Goal: Task Accomplishment & Management: Manage account settings

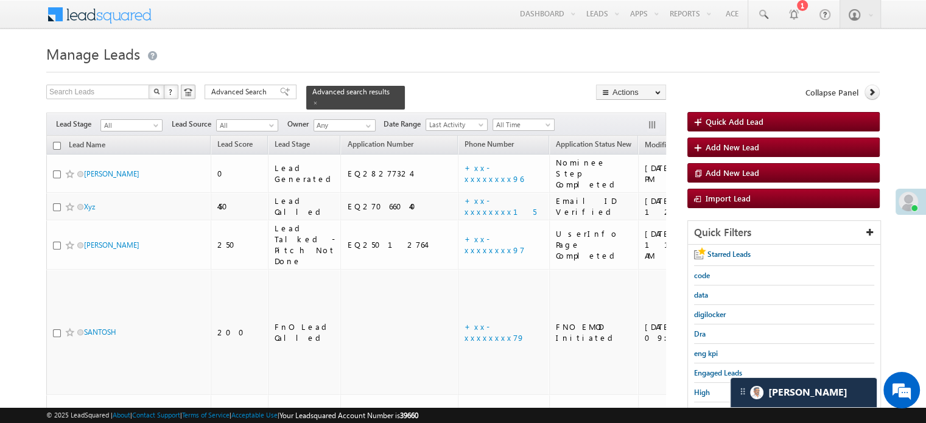
scroll to position [122, 0]
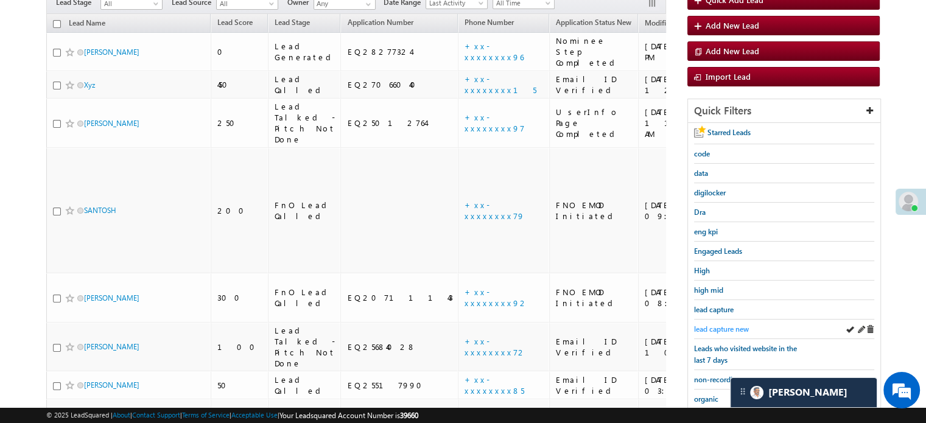
click at [707, 320] on div "lead capture new" at bounding box center [784, 329] width 180 height 19
click at [711, 325] on span "lead capture new" at bounding box center [721, 329] width 55 height 9
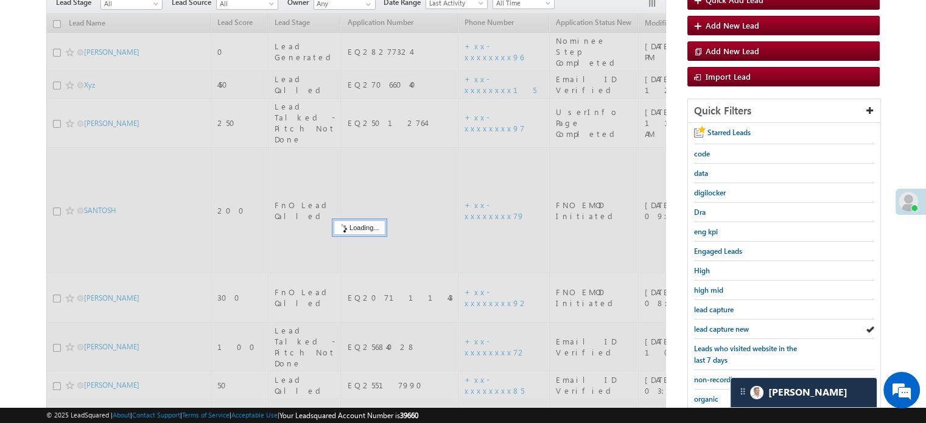
click at [712, 325] on span "lead capture new" at bounding box center [721, 329] width 55 height 9
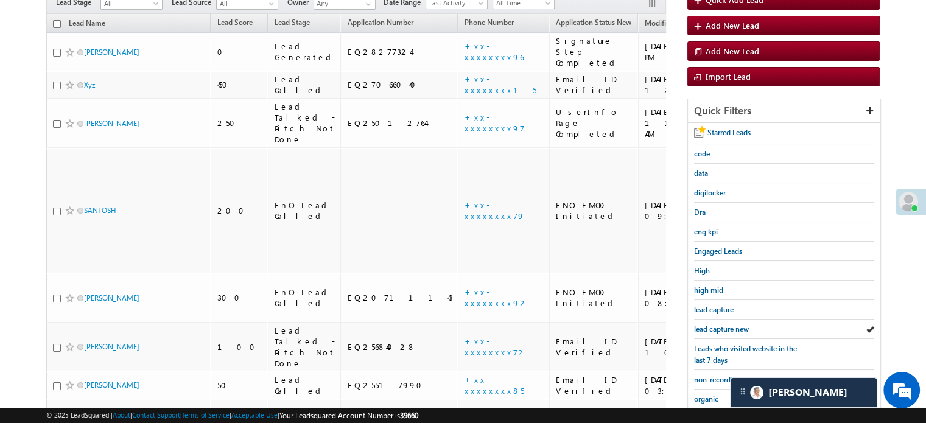
click at [712, 325] on span "lead capture new" at bounding box center [721, 329] width 55 height 9
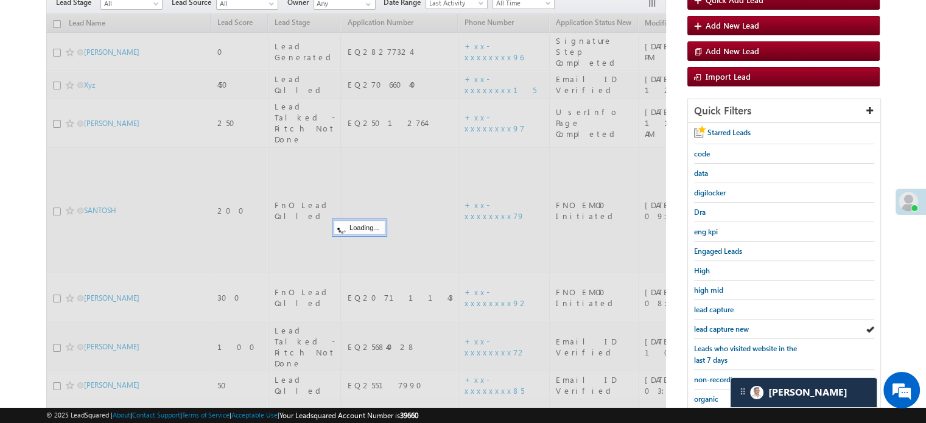
click at [712, 325] on span "lead capture new" at bounding box center [721, 329] width 55 height 9
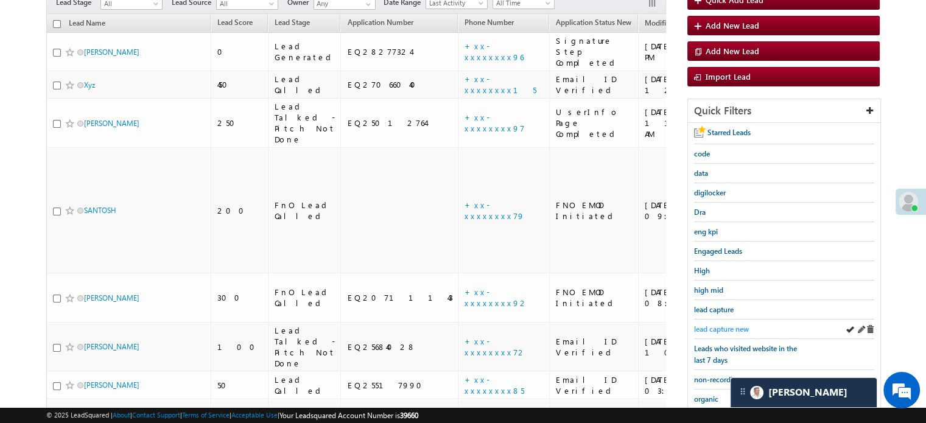
click at [708, 325] on span "lead capture new" at bounding box center [721, 329] width 55 height 9
click at [724, 327] on span "lead capture new" at bounding box center [721, 329] width 55 height 9
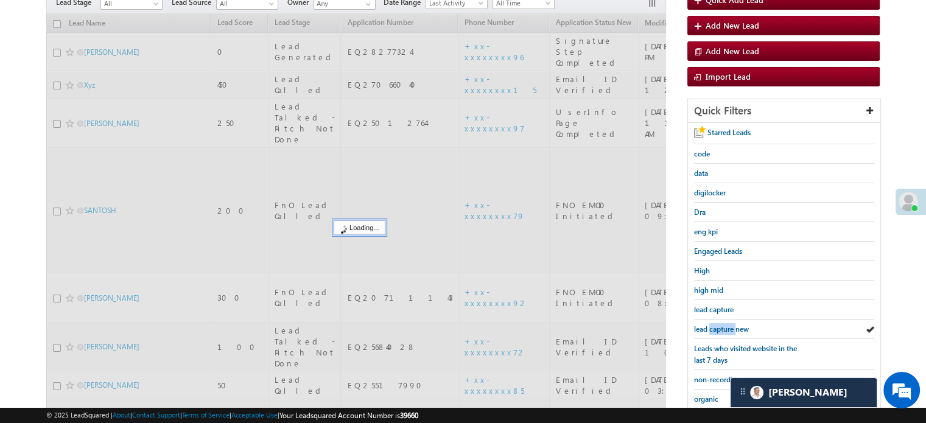
click at [724, 327] on span "lead capture new" at bounding box center [721, 329] width 55 height 9
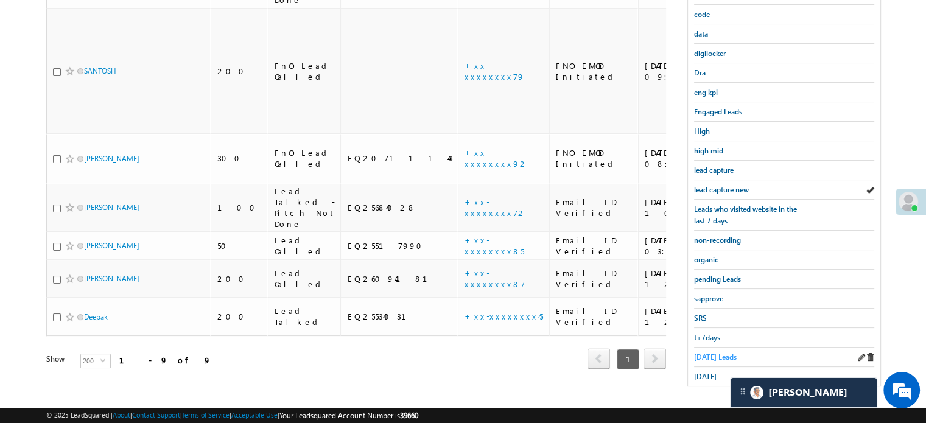
click at [707, 354] on span "[DATE] Leads" at bounding box center [715, 357] width 43 height 9
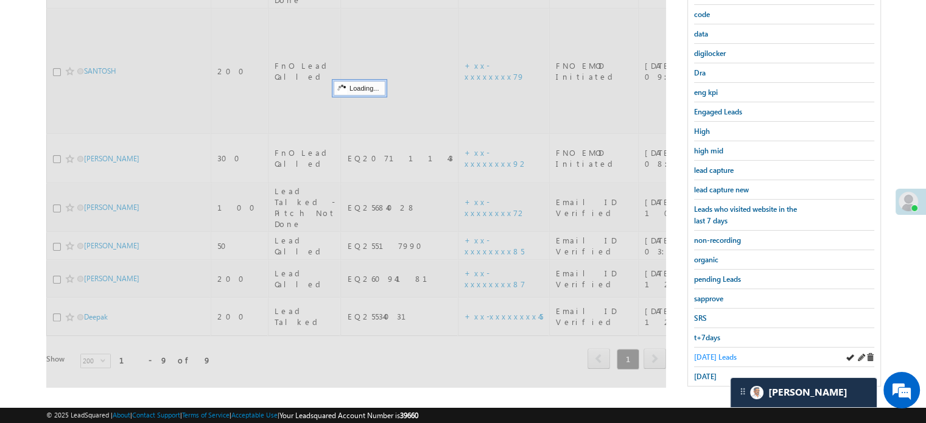
scroll to position [139, 0]
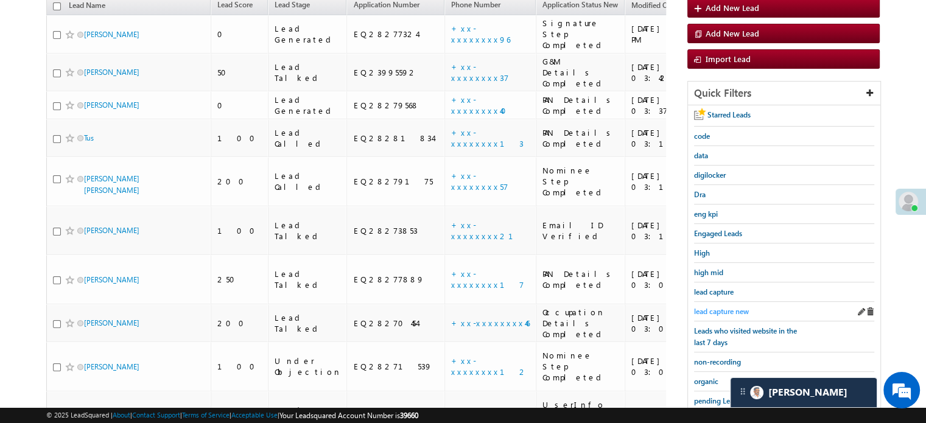
click at [716, 309] on span "lead capture new" at bounding box center [721, 311] width 55 height 9
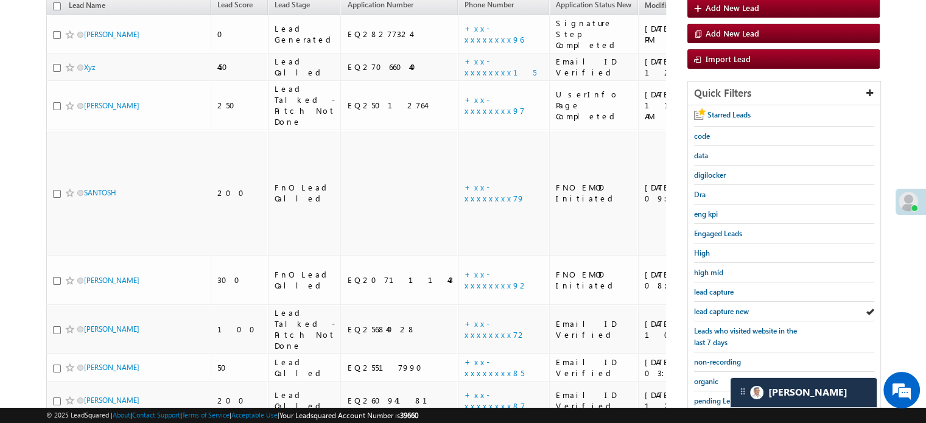
click at [716, 309] on span "lead capture new" at bounding box center [721, 311] width 55 height 9
click at [722, 307] on span "lead capture new" at bounding box center [721, 311] width 55 height 9
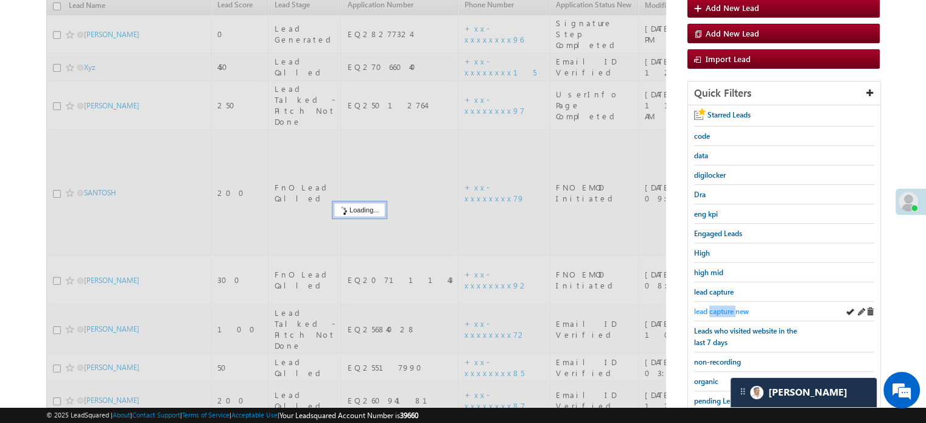
click at [721, 307] on span "lead capture new" at bounding box center [721, 311] width 55 height 9
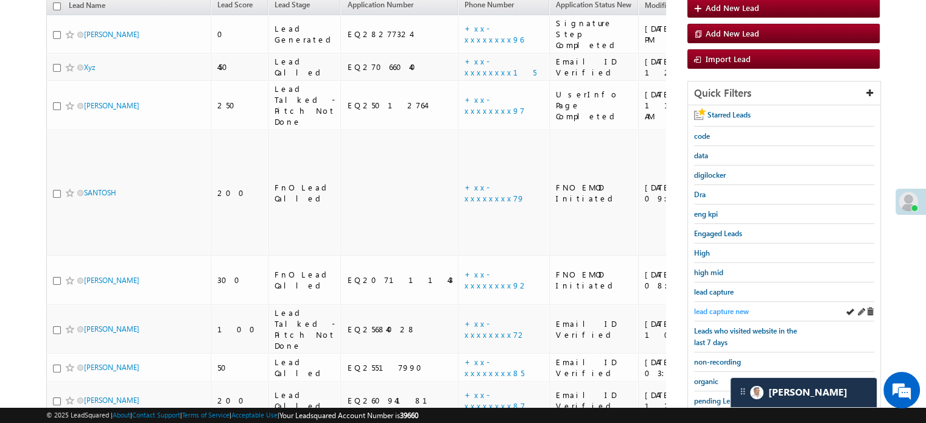
click at [721, 307] on span "lead capture new" at bounding box center [721, 311] width 55 height 9
click at [708, 307] on span "lead capture new" at bounding box center [721, 311] width 55 height 9
click at [709, 307] on span "lead capture new" at bounding box center [721, 311] width 55 height 9
click at [711, 307] on span "lead capture new" at bounding box center [721, 311] width 55 height 9
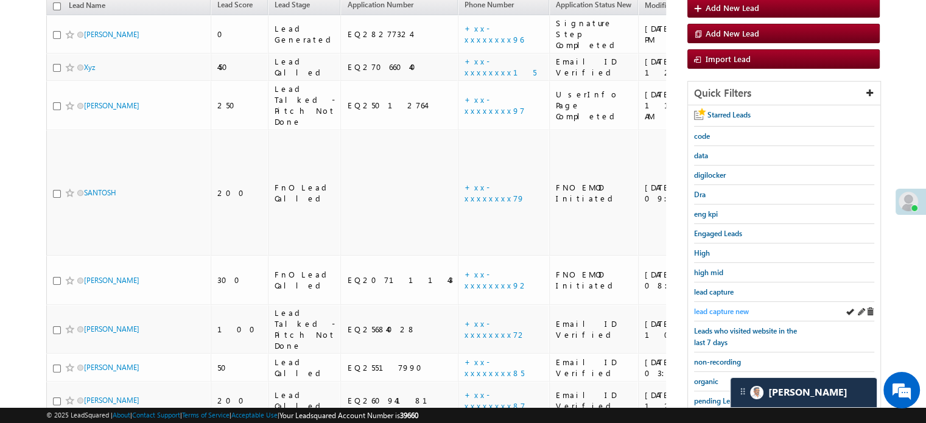
click at [711, 308] on span "lead capture new" at bounding box center [721, 311] width 55 height 9
click at [731, 308] on span "lead capture new" at bounding box center [721, 311] width 55 height 9
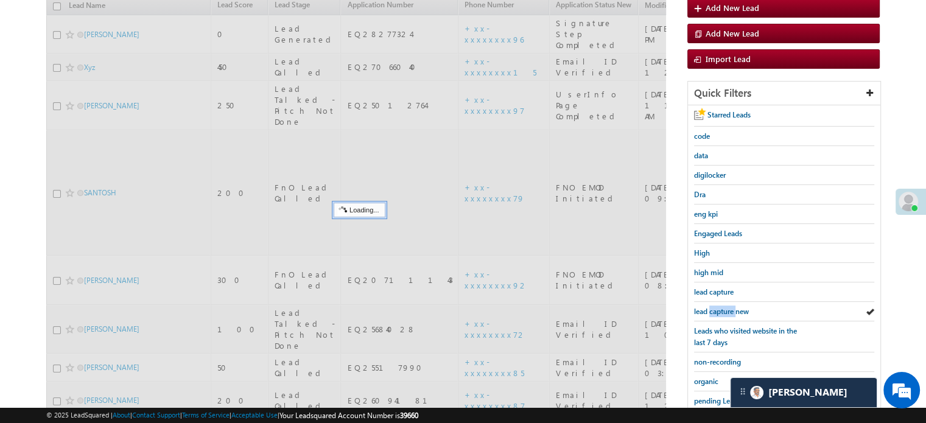
click at [731, 308] on span "lead capture new" at bounding box center [721, 311] width 55 height 9
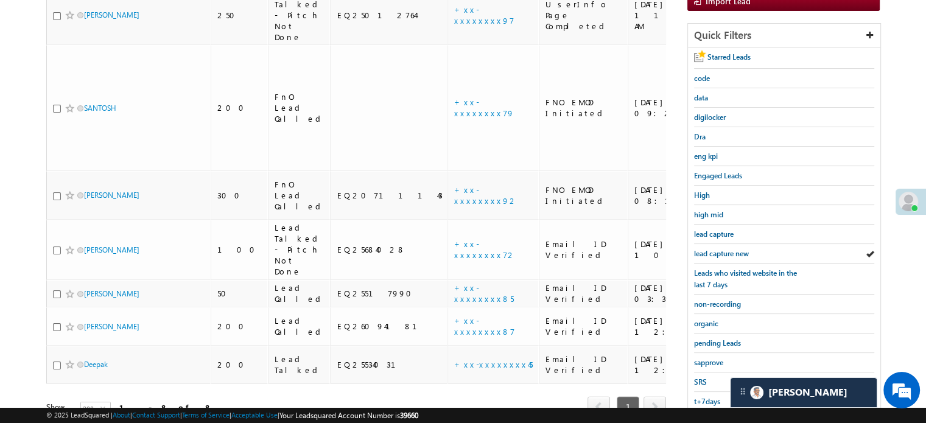
scroll to position [261, 0]
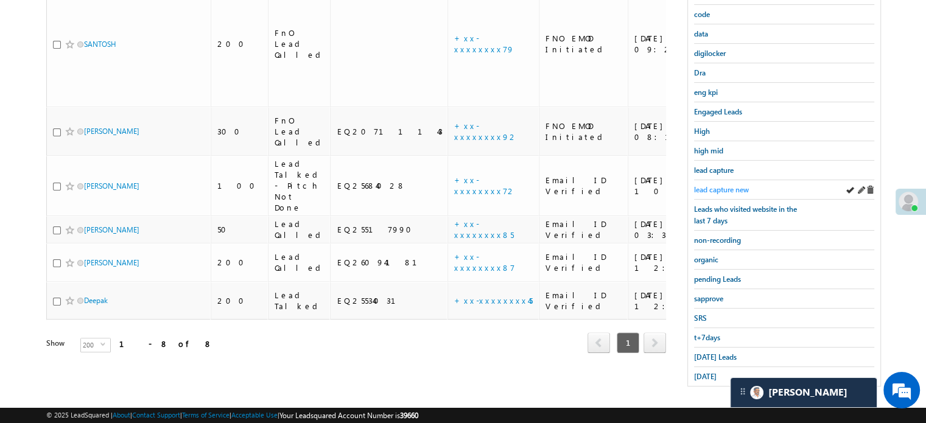
click at [738, 186] on span "lead capture new" at bounding box center [721, 189] width 55 height 9
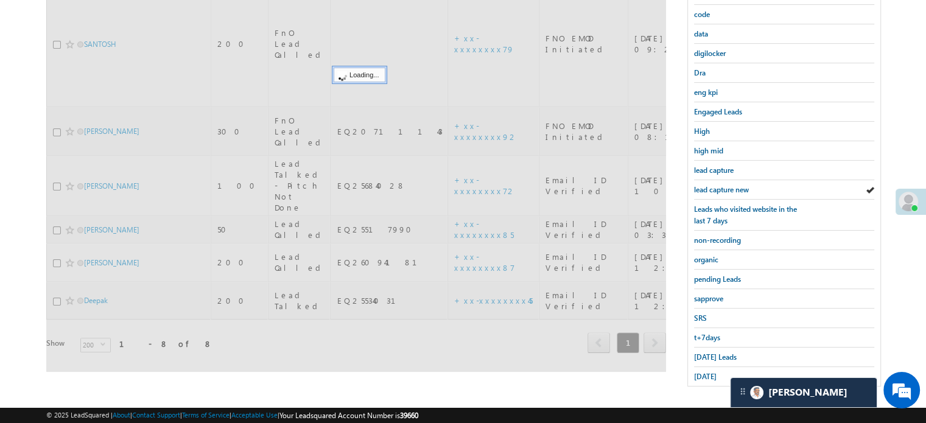
click at [737, 186] on span "lead capture new" at bounding box center [721, 189] width 55 height 9
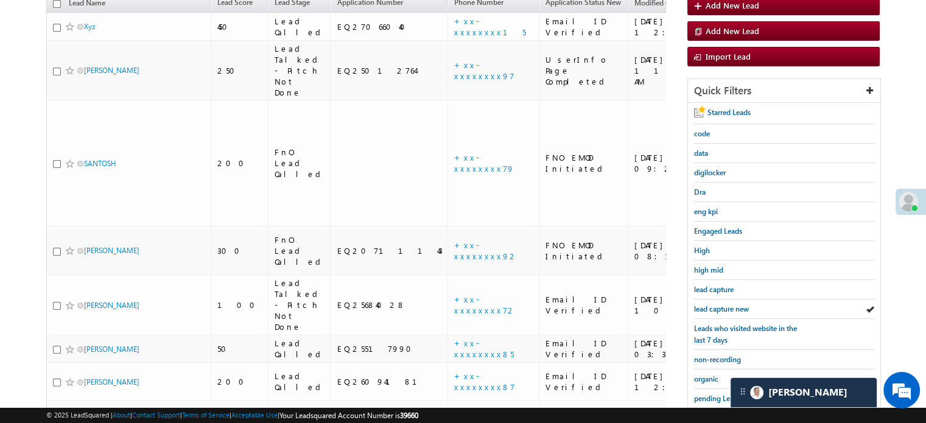
scroll to position [200, 0]
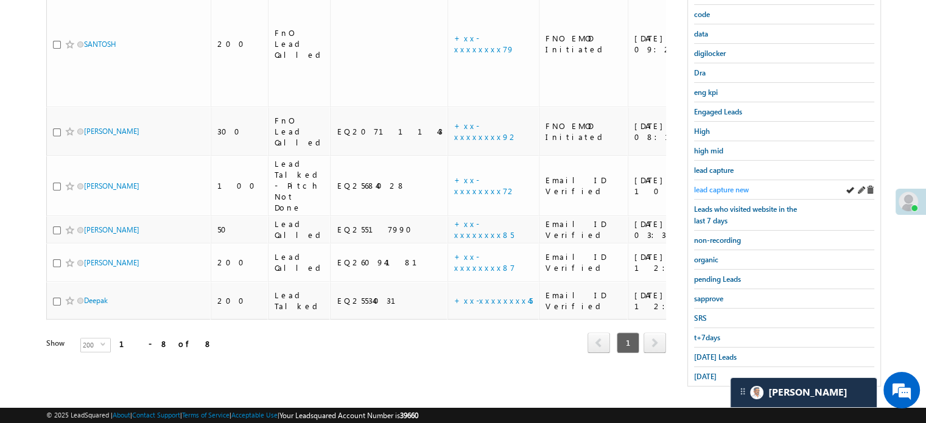
click at [714, 188] on span "lead capture new" at bounding box center [721, 189] width 55 height 9
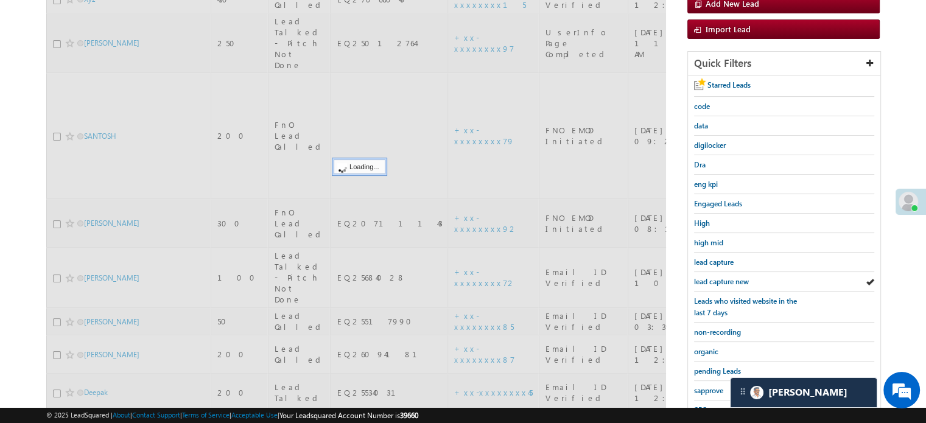
scroll to position [79, 0]
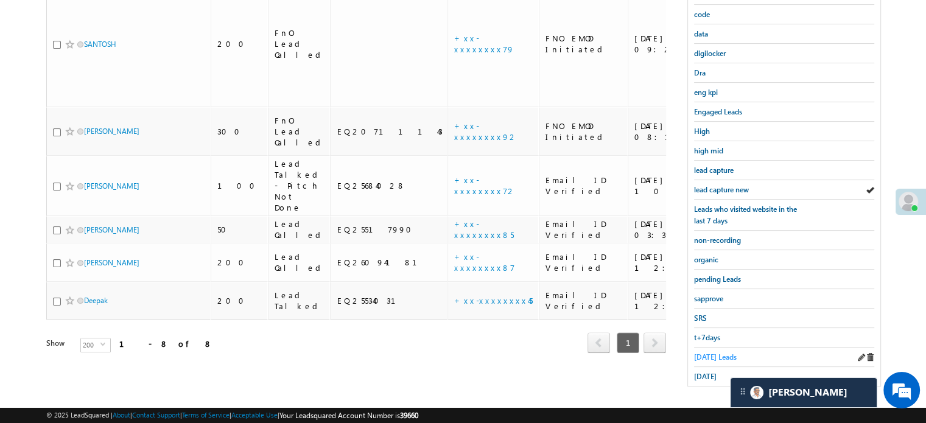
click at [719, 353] on span "[DATE] Leads" at bounding box center [715, 357] width 43 height 9
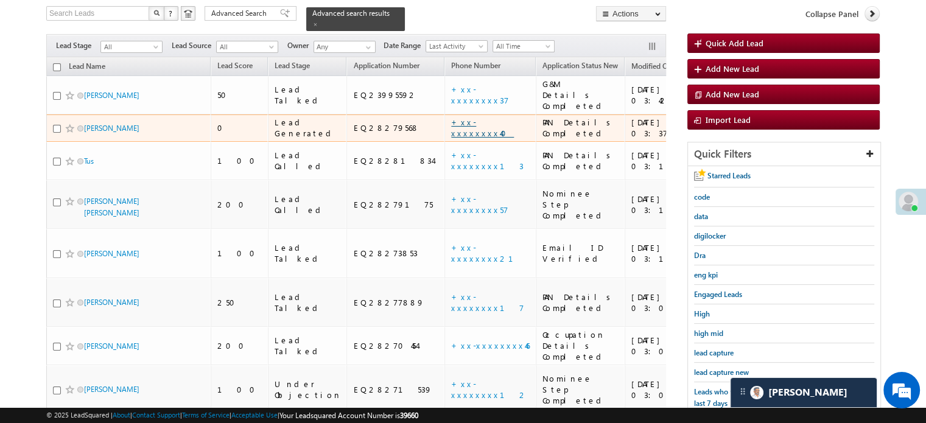
click at [451, 117] on link "+xx-xxxxxxxx40" at bounding box center [482, 127] width 63 height 21
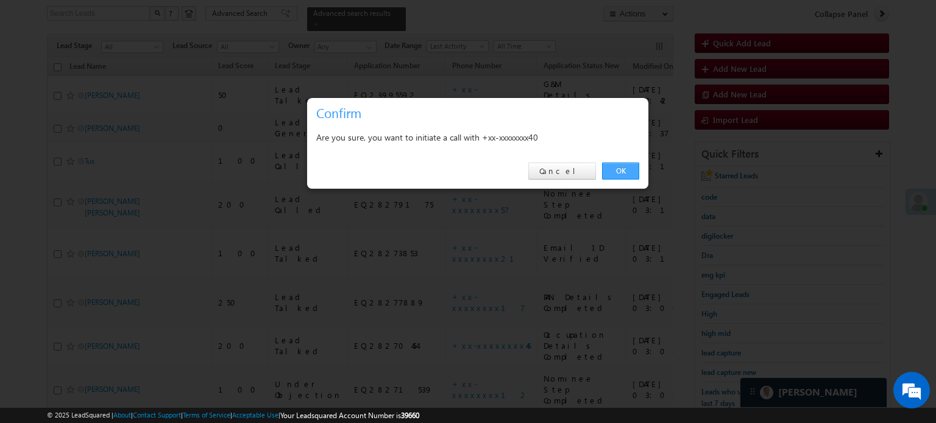
click at [618, 170] on link "OK" at bounding box center [620, 171] width 37 height 17
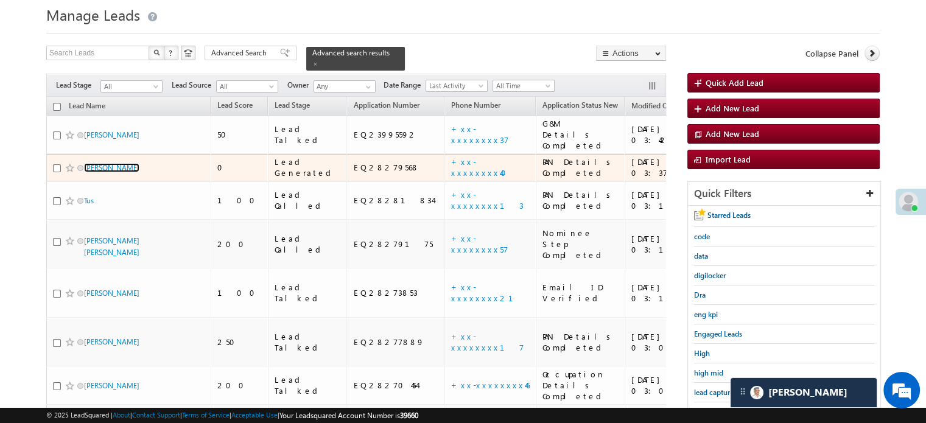
scroll to position [18, 0]
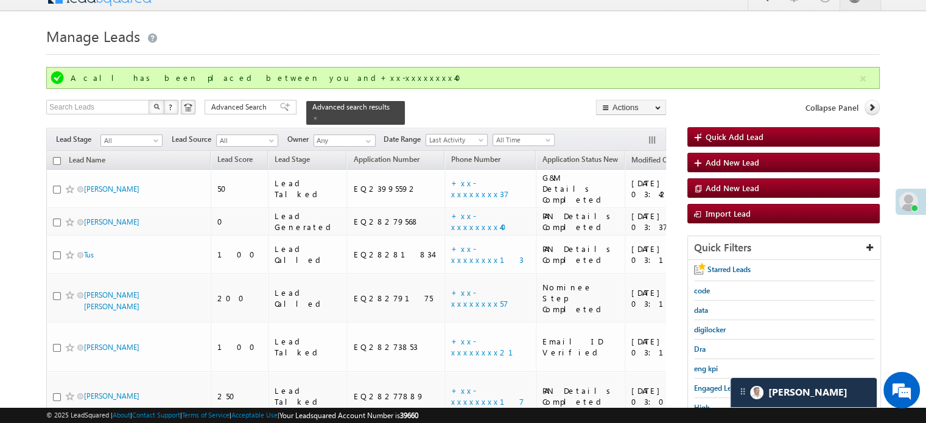
drag, startPoint x: 101, startPoint y: 111, endPoint x: 85, endPoint y: 196, distance: 86.1
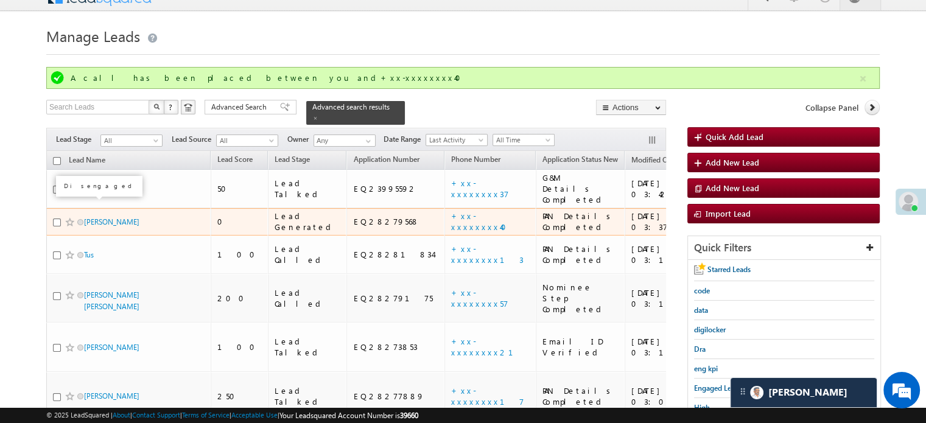
drag, startPoint x: 85, startPoint y: 196, endPoint x: 78, endPoint y: 204, distance: 11.2
click at [78, 219] on span at bounding box center [80, 222] width 6 height 6
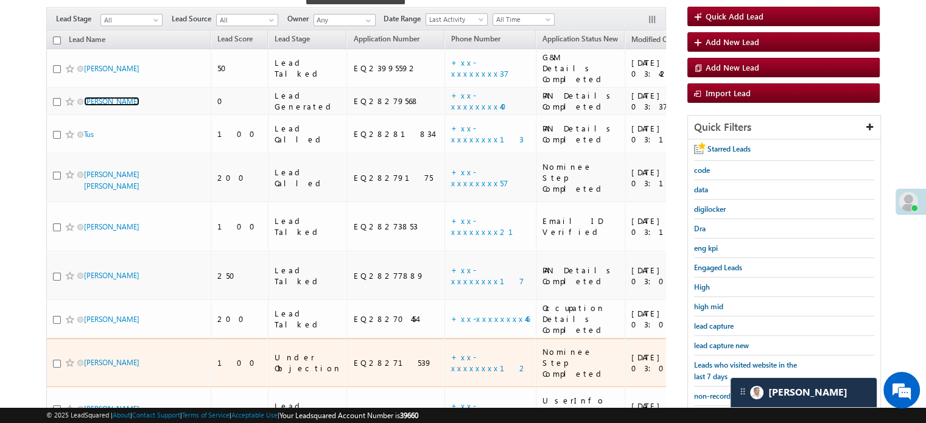
scroll to position [139, 0]
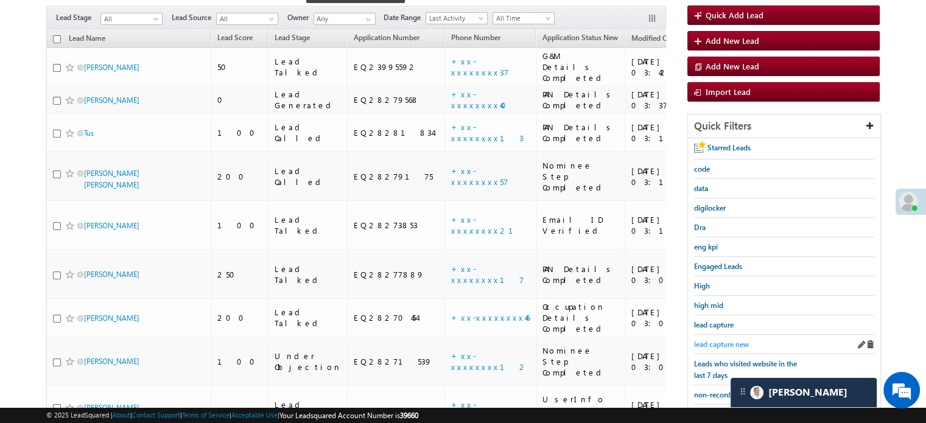
click at [699, 340] on span "lead capture new" at bounding box center [721, 344] width 55 height 9
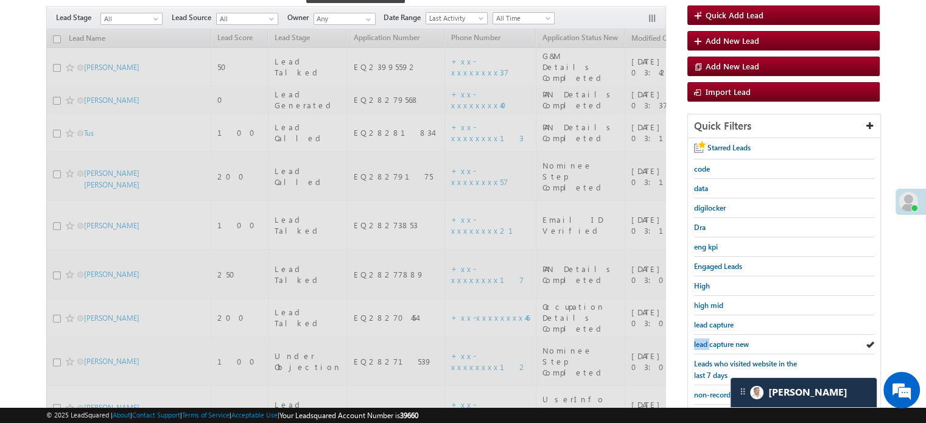
click at [700, 340] on span "lead capture new" at bounding box center [721, 344] width 55 height 9
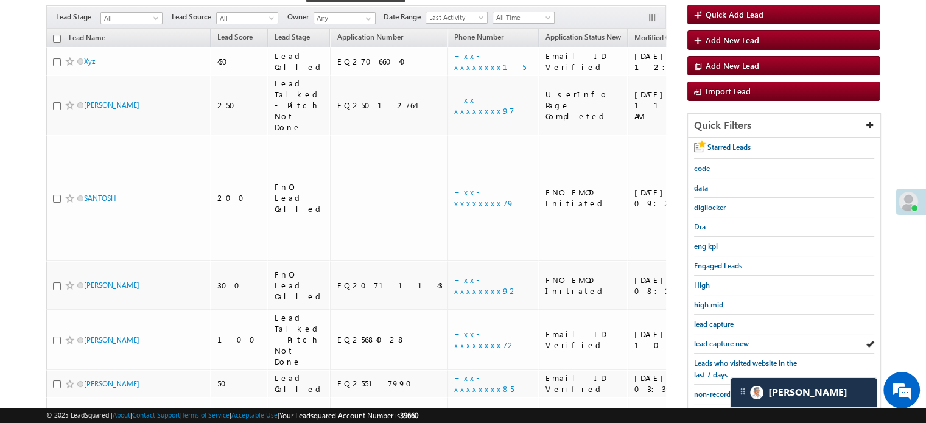
click at [700, 340] on span "lead capture new" at bounding box center [721, 343] width 55 height 9
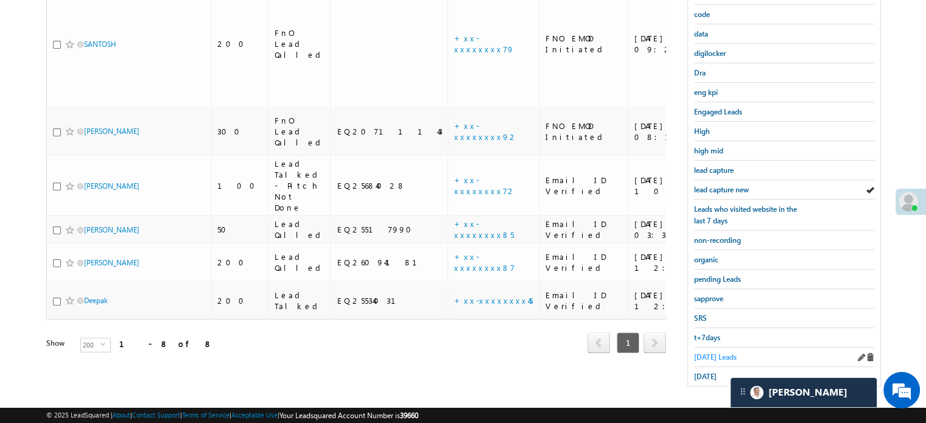
click at [706, 353] on span "[DATE] Leads" at bounding box center [715, 357] width 43 height 9
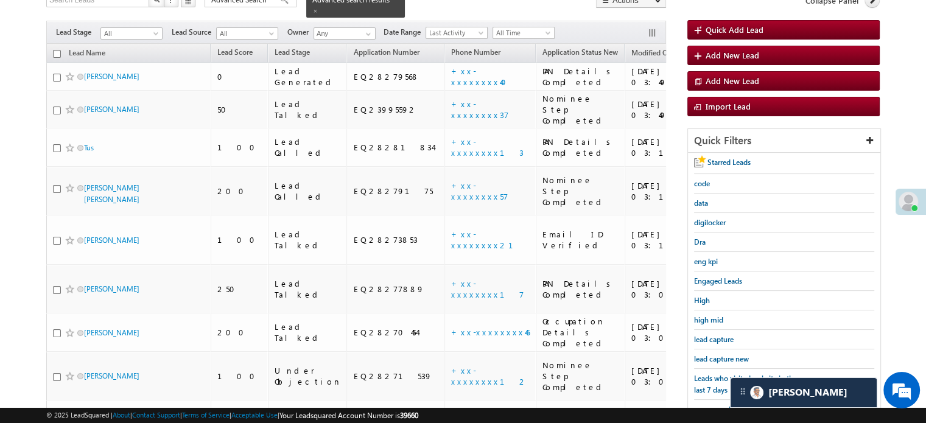
scroll to position [244, 0]
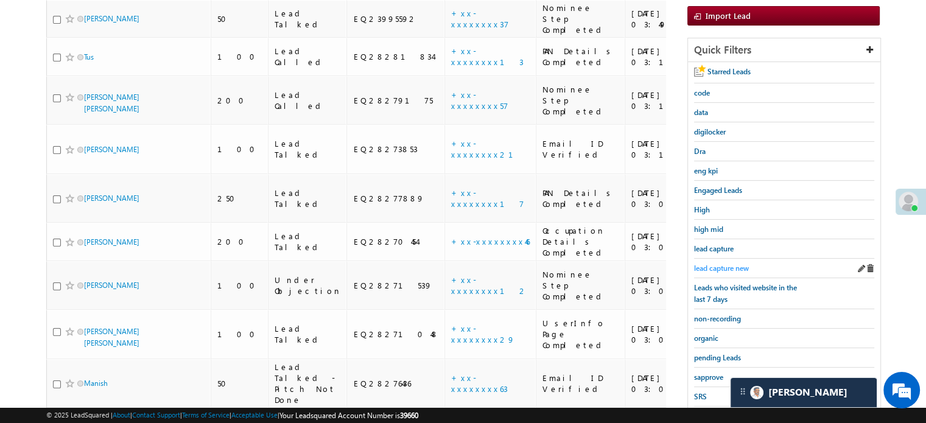
click at [711, 264] on span "lead capture new" at bounding box center [721, 268] width 55 height 9
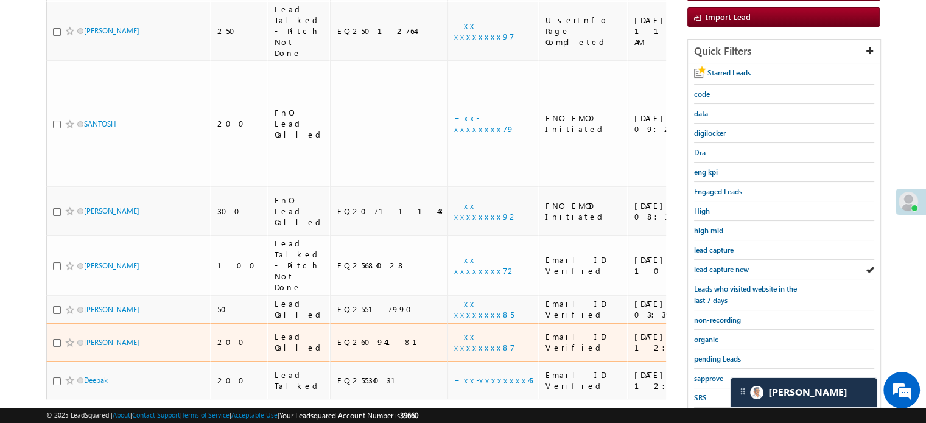
scroll to position [183, 0]
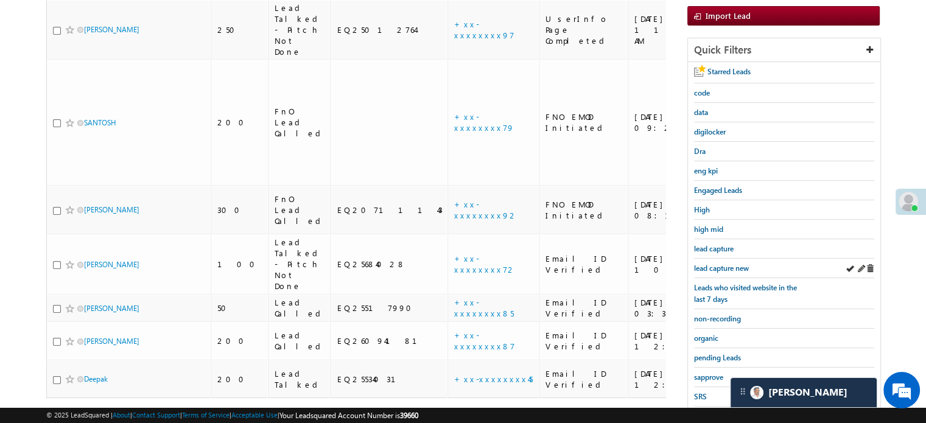
click at [713, 273] on div "lead capture new" at bounding box center [784, 268] width 180 height 19
click at [714, 267] on span "lead capture new" at bounding box center [721, 268] width 55 height 9
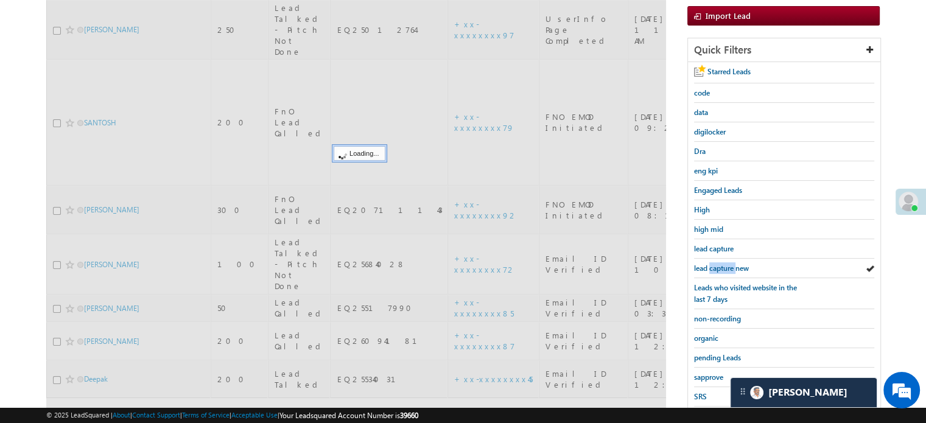
click at [714, 267] on span "lead capture new" at bounding box center [721, 268] width 55 height 9
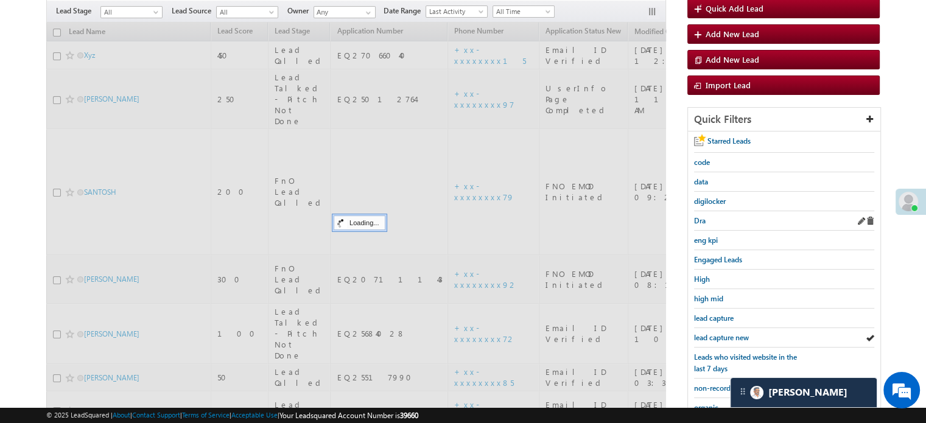
scroll to position [61, 0]
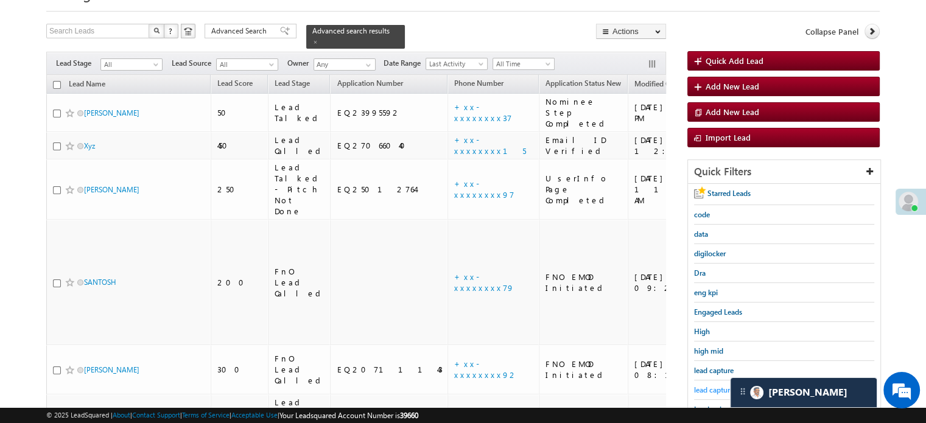
click at [702, 387] on span "lead capture new" at bounding box center [721, 390] width 55 height 9
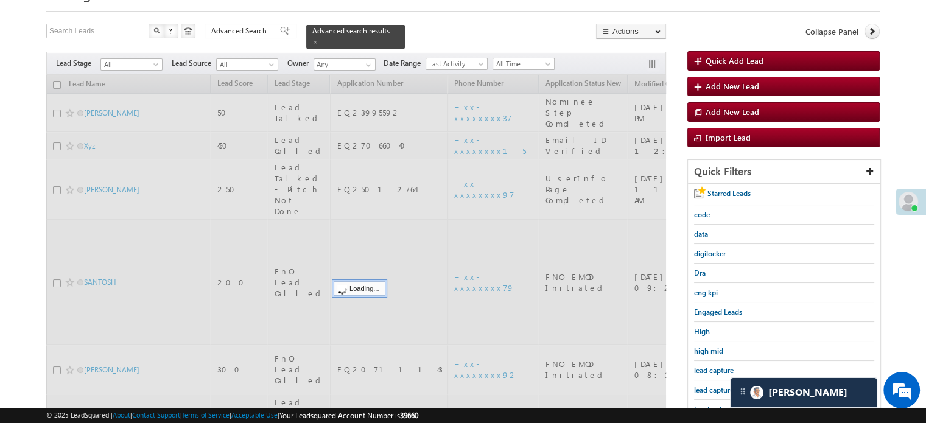
click at [701, 388] on span "lead capture new" at bounding box center [721, 390] width 55 height 9
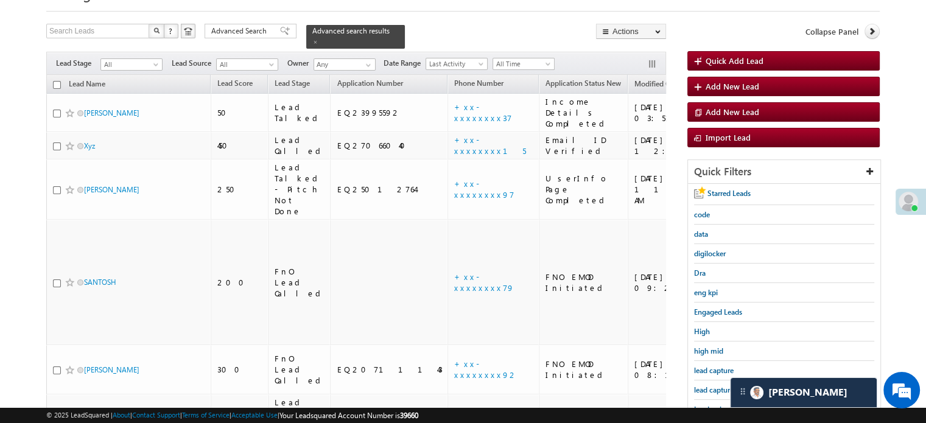
click at [701, 388] on span "lead capture new" at bounding box center [721, 390] width 55 height 9
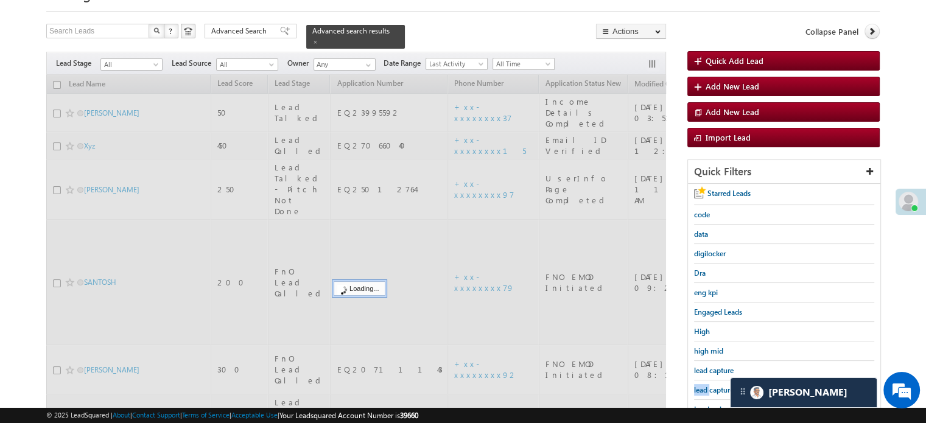
click at [701, 388] on span "lead capture new" at bounding box center [721, 390] width 55 height 9
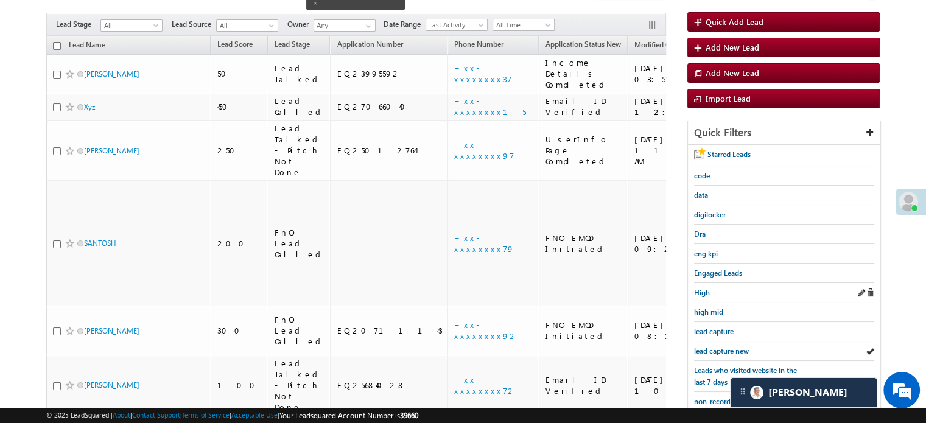
scroll to position [122, 0]
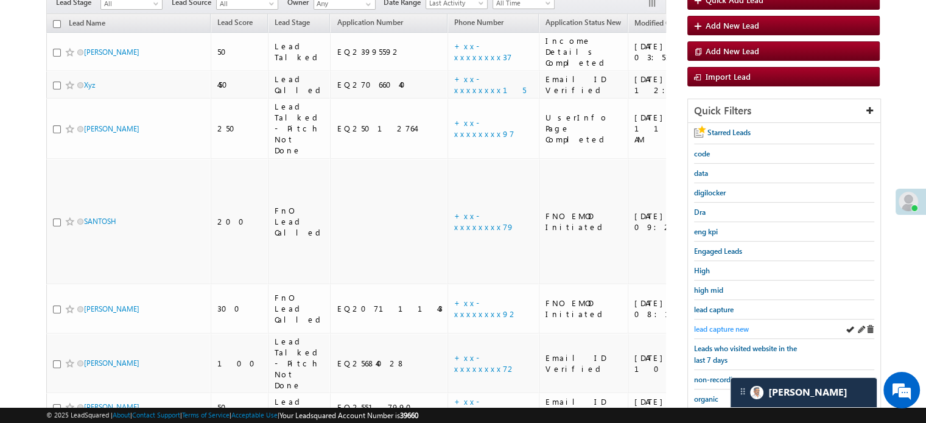
click at [722, 325] on span "lead capture new" at bounding box center [721, 329] width 55 height 9
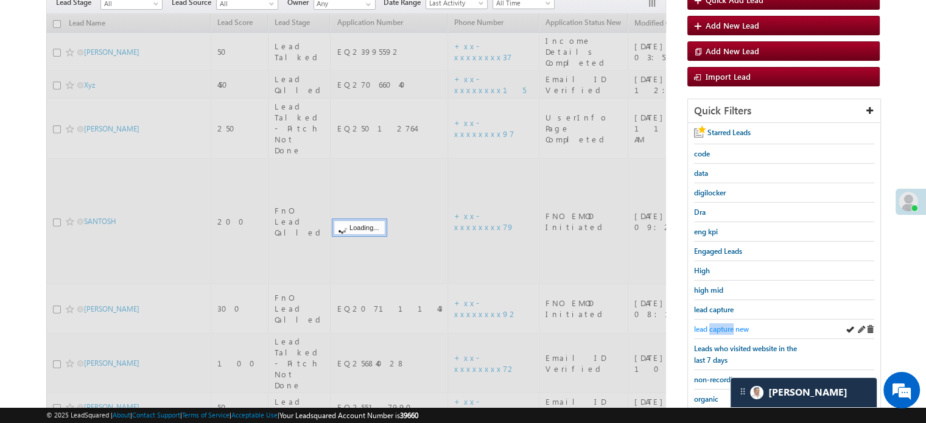
click at [723, 325] on span "lead capture new" at bounding box center [721, 329] width 55 height 9
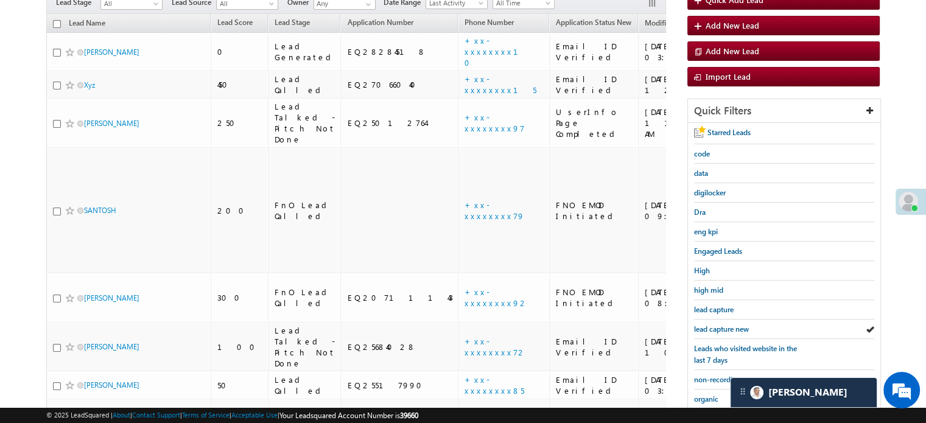
click at [723, 325] on span "lead capture new" at bounding box center [721, 329] width 55 height 9
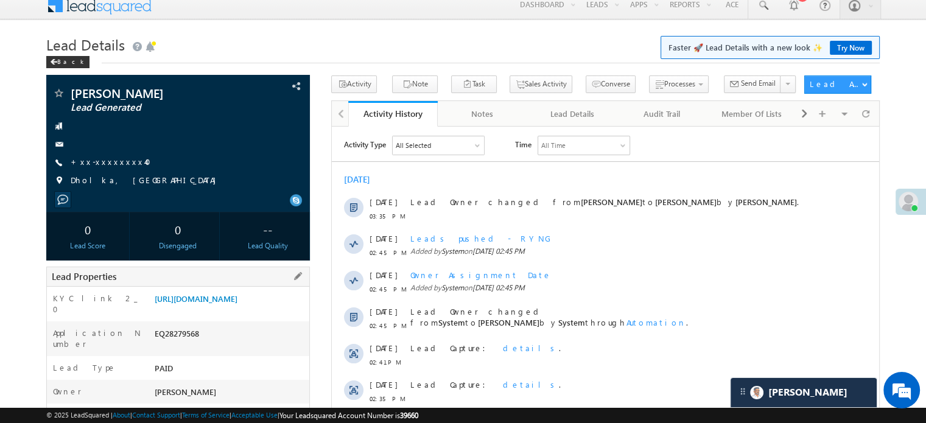
scroll to position [244, 0]
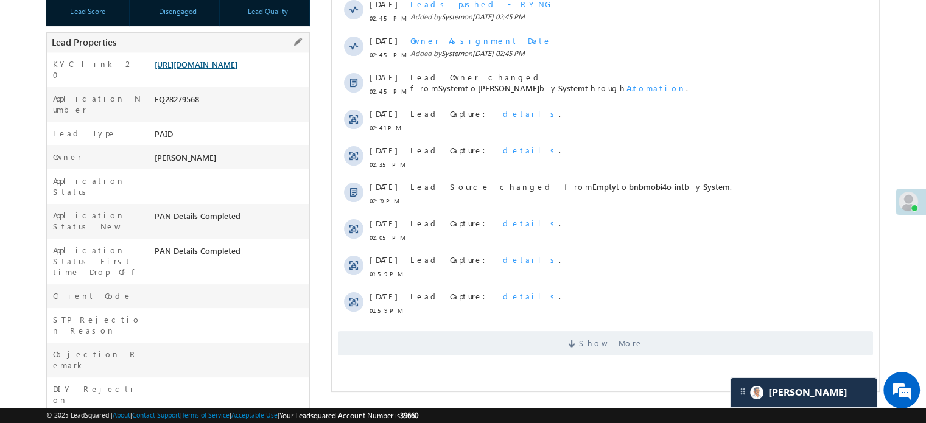
click at [192, 69] on link "[URL][DOMAIN_NAME]" at bounding box center [196, 64] width 83 height 10
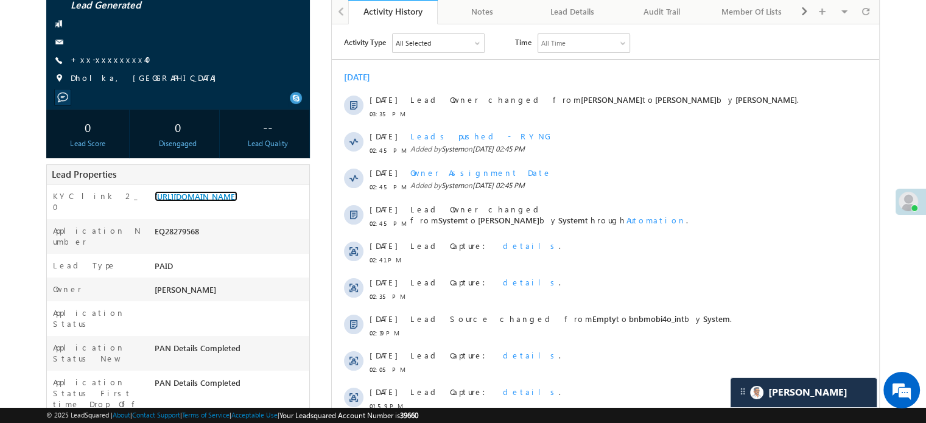
scroll to position [61, 0]
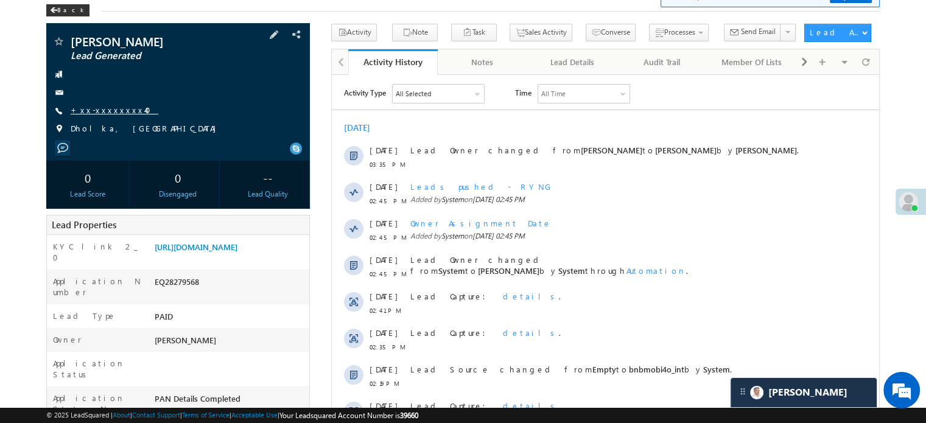
click at [107, 110] on link "+xx-xxxxxxxx40" at bounding box center [115, 110] width 88 height 10
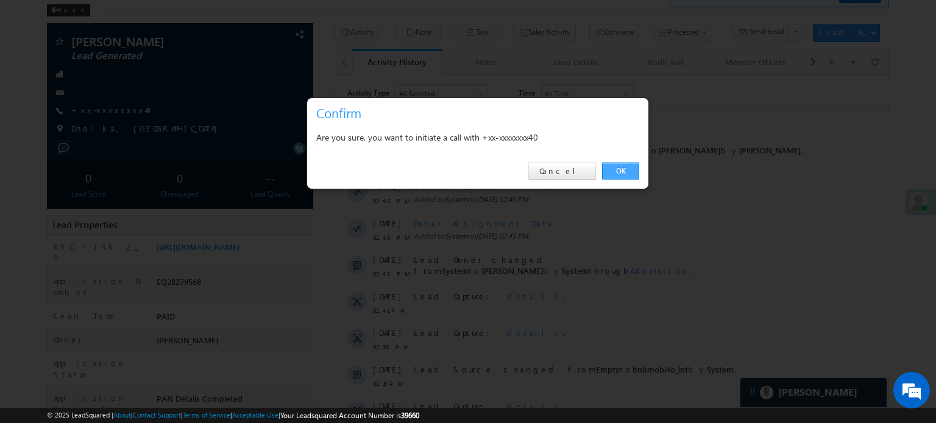
click at [628, 165] on link "OK" at bounding box center [620, 171] width 37 height 17
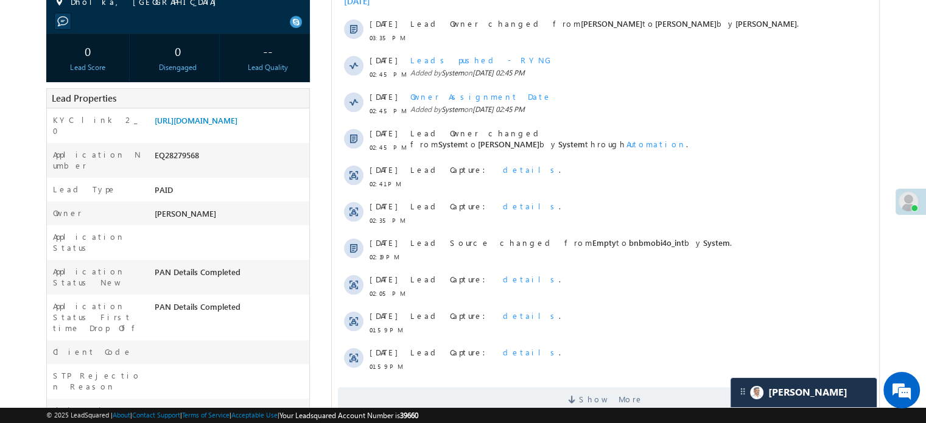
scroll to position [244, 0]
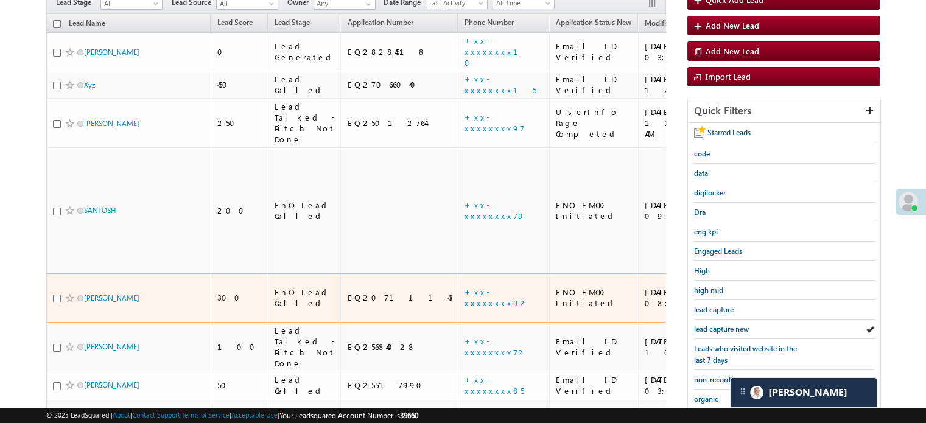
scroll to position [5691, 0]
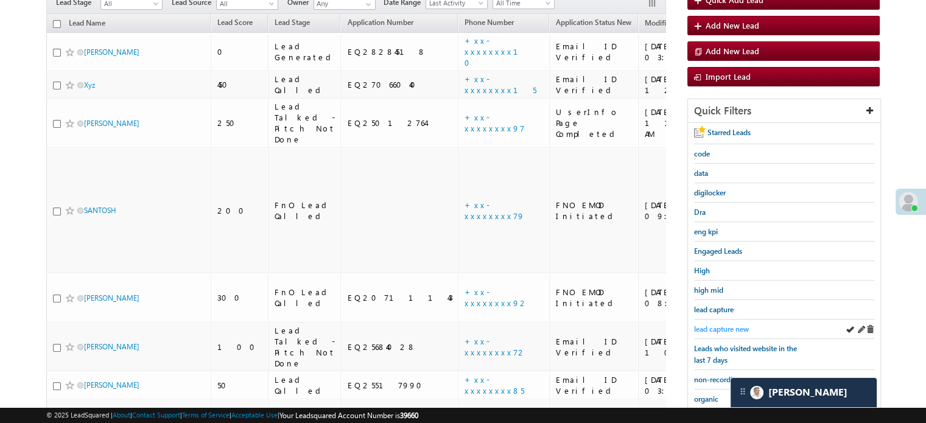
click at [730, 325] on span "lead capture new" at bounding box center [721, 329] width 55 height 9
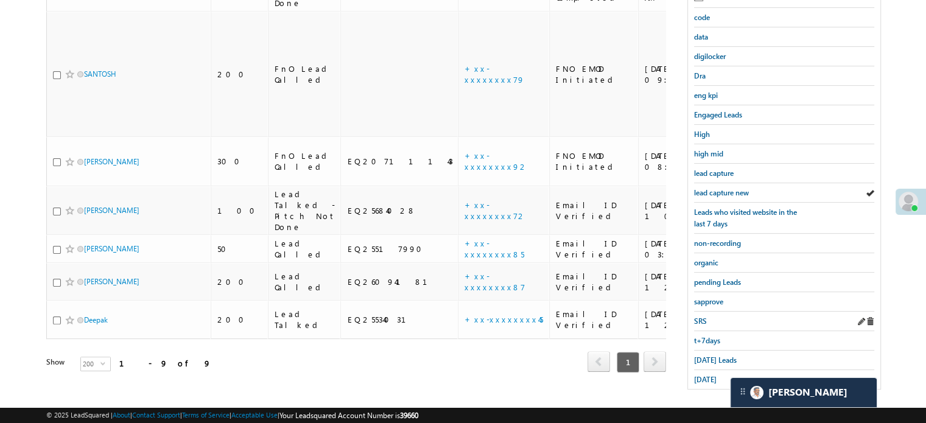
scroll to position [261, 0]
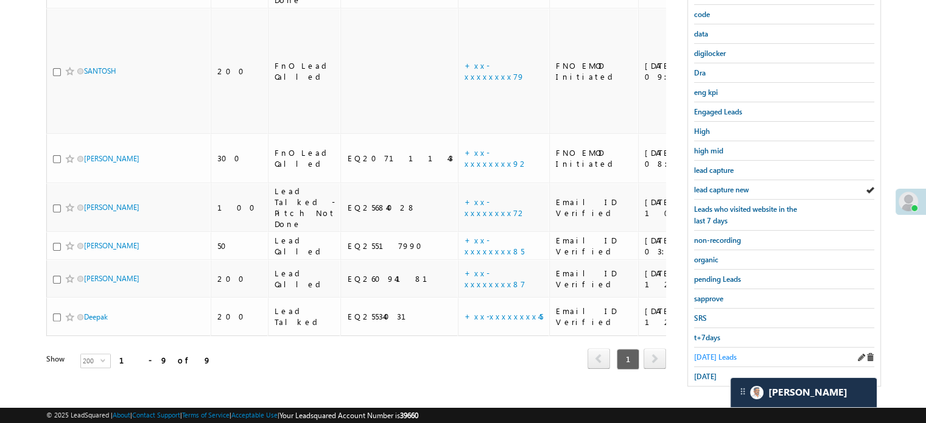
click at [714, 353] on span "[DATE] Leads" at bounding box center [715, 357] width 43 height 9
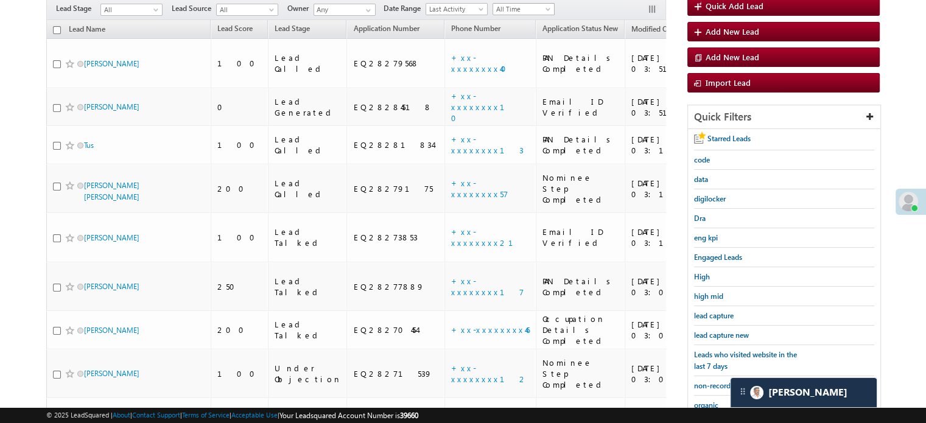
scroll to position [122, 0]
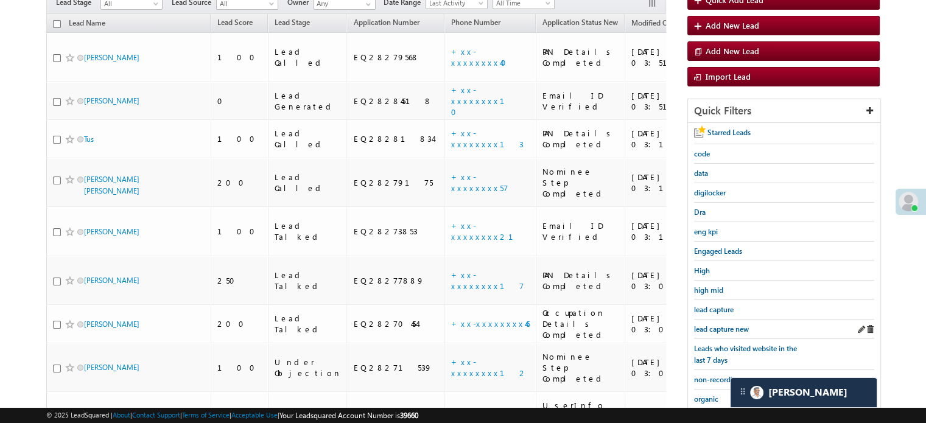
click at [723, 320] on div "lead capture new" at bounding box center [784, 329] width 180 height 19
click at [725, 325] on span "lead capture new" at bounding box center [721, 329] width 55 height 9
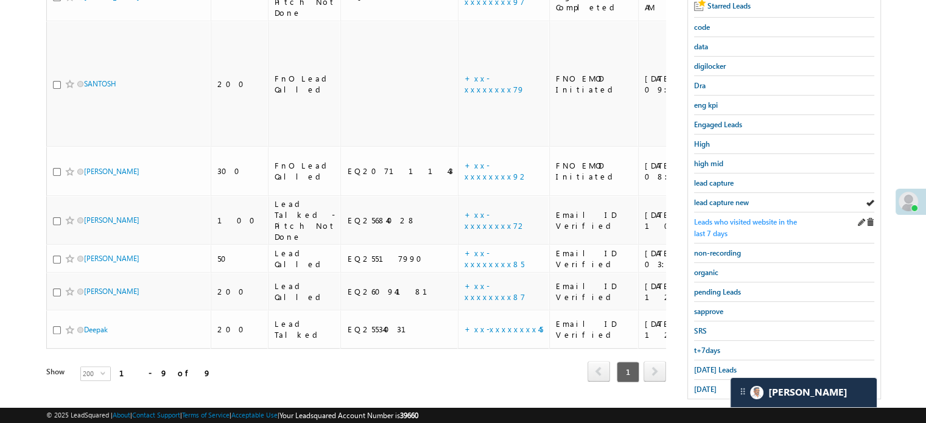
scroll to position [261, 0]
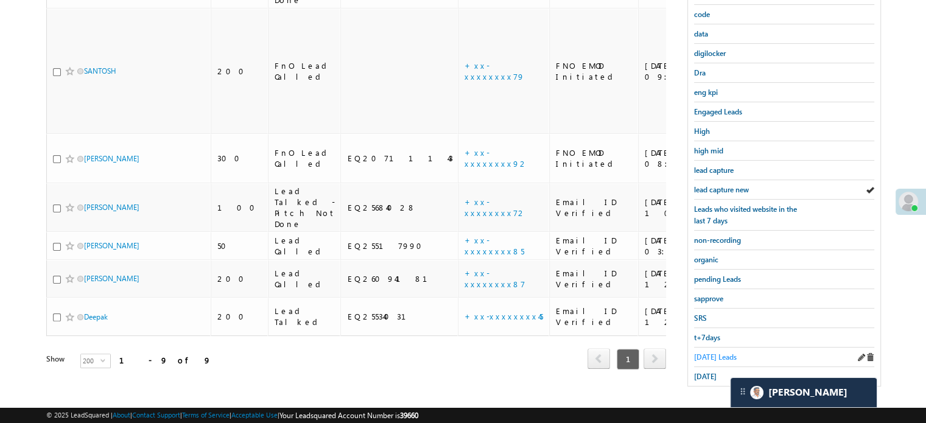
click at [708, 353] on span "[DATE] Leads" at bounding box center [715, 357] width 43 height 9
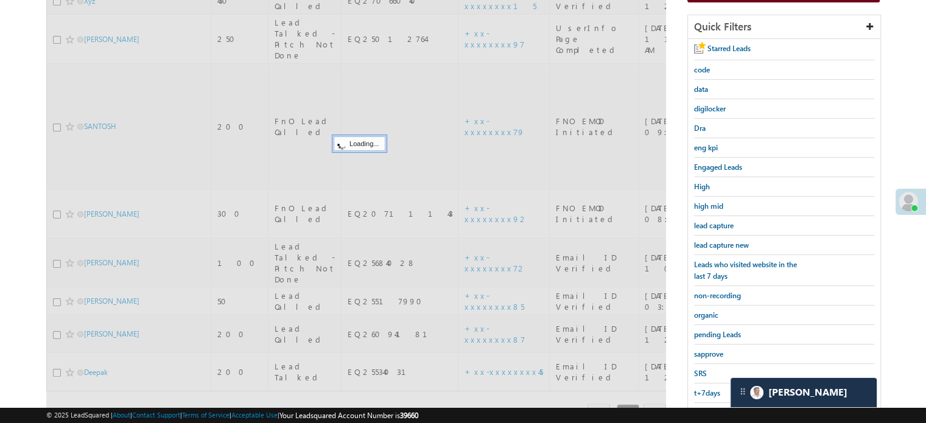
scroll to position [139, 0]
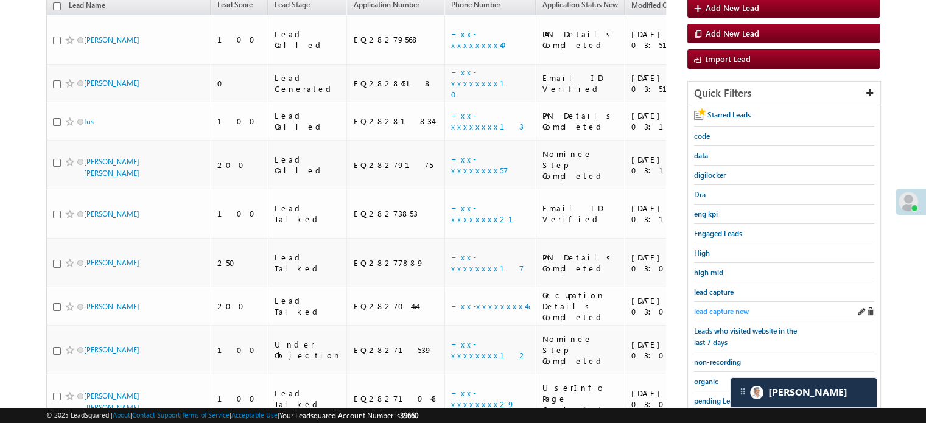
click at [711, 307] on span "lead capture new" at bounding box center [721, 311] width 55 height 9
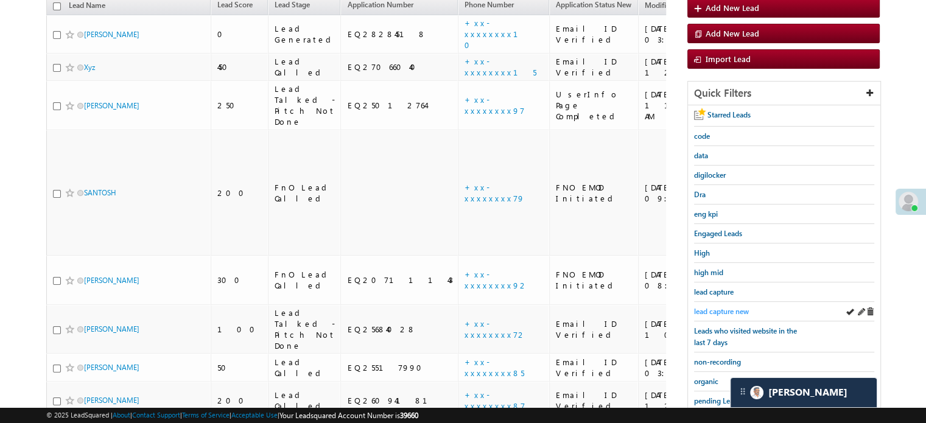
click at [711, 307] on span "lead capture new" at bounding box center [721, 311] width 55 height 9
click at [721, 312] on span "lead capture new" at bounding box center [721, 311] width 55 height 9
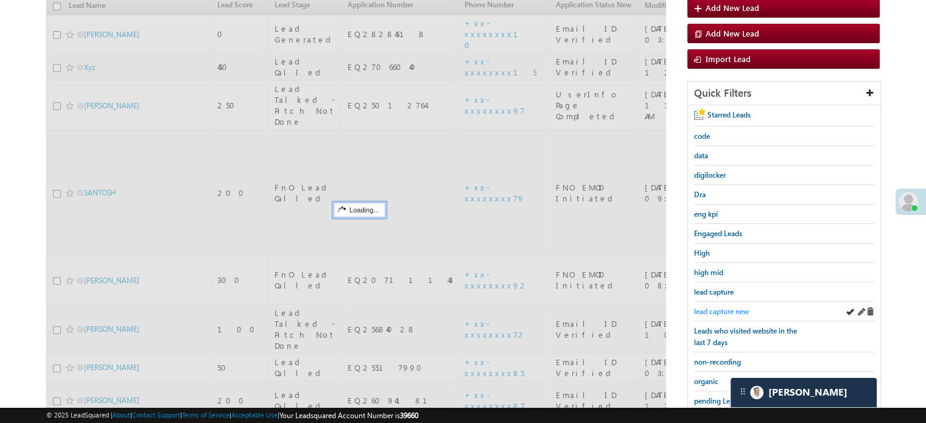
click at [716, 307] on span "lead capture new" at bounding box center [721, 311] width 55 height 9
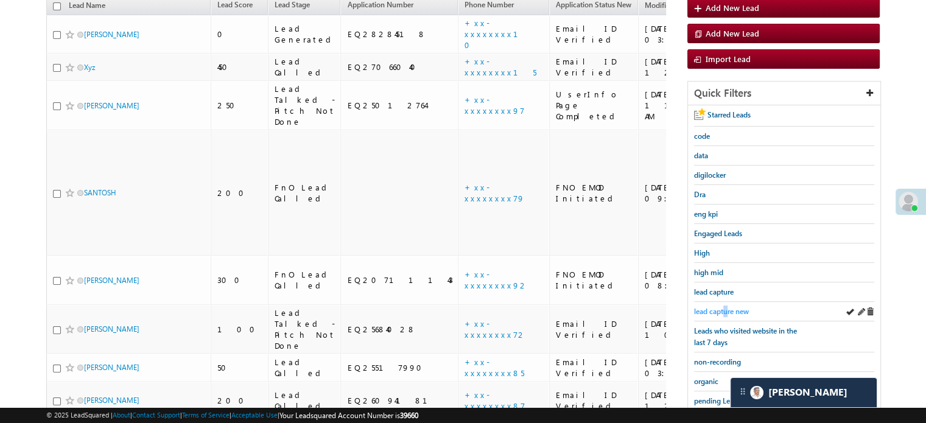
click at [727, 307] on span "lead capture new" at bounding box center [721, 311] width 55 height 9
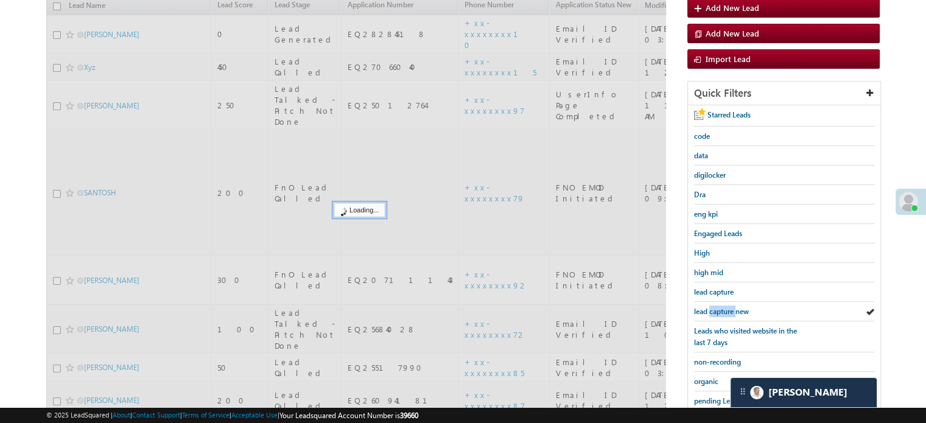
click at [727, 307] on span "lead capture new" at bounding box center [721, 311] width 55 height 9
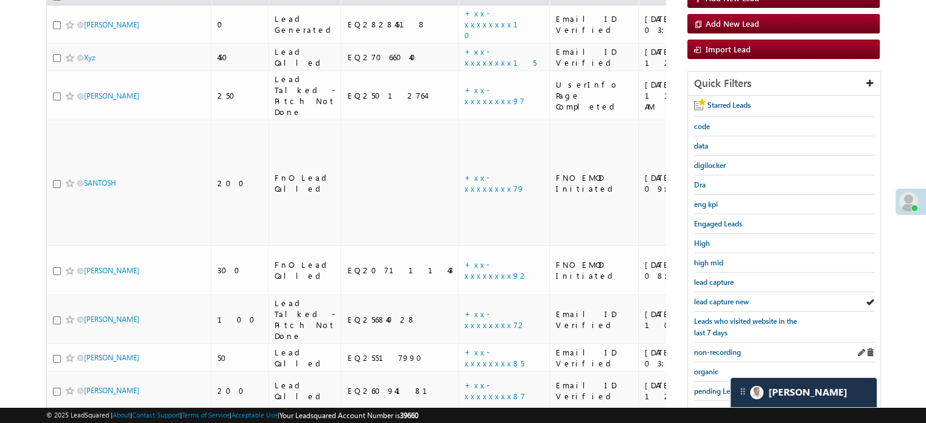
scroll to position [261, 0]
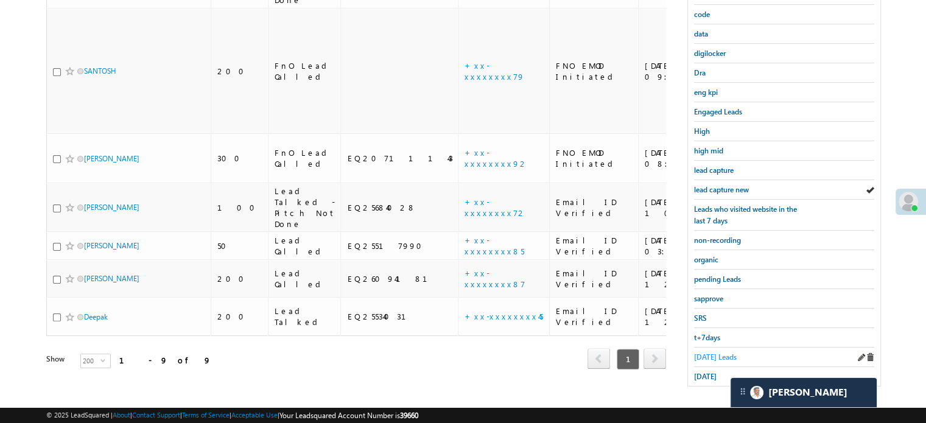
click at [714, 348] on div "[DATE] Leads" at bounding box center [784, 357] width 180 height 19
click at [714, 353] on span "[DATE] Leads" at bounding box center [715, 357] width 43 height 9
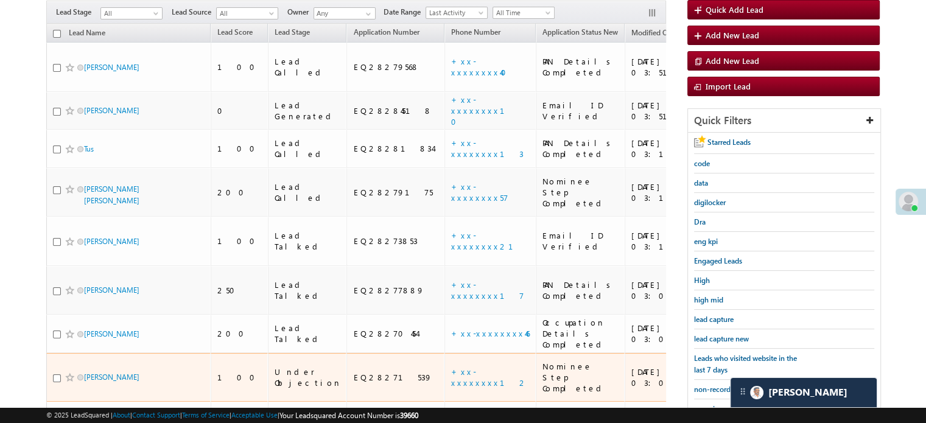
scroll to position [139, 0]
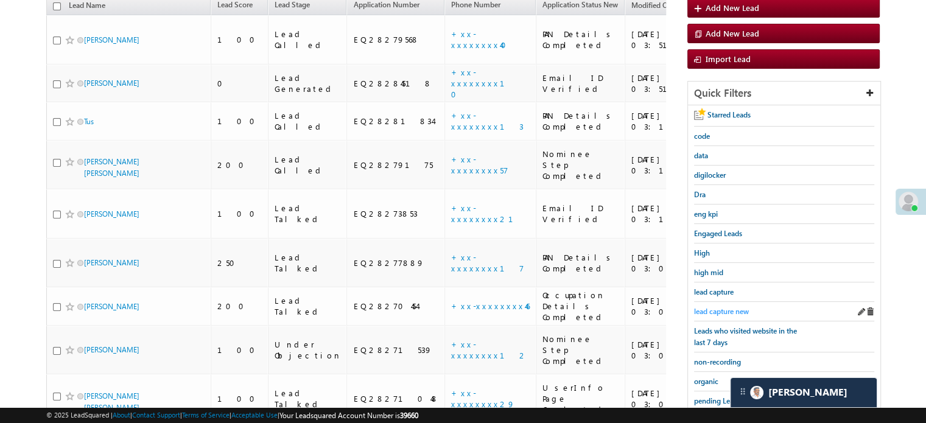
click at [723, 312] on span "lead capture new" at bounding box center [721, 311] width 55 height 9
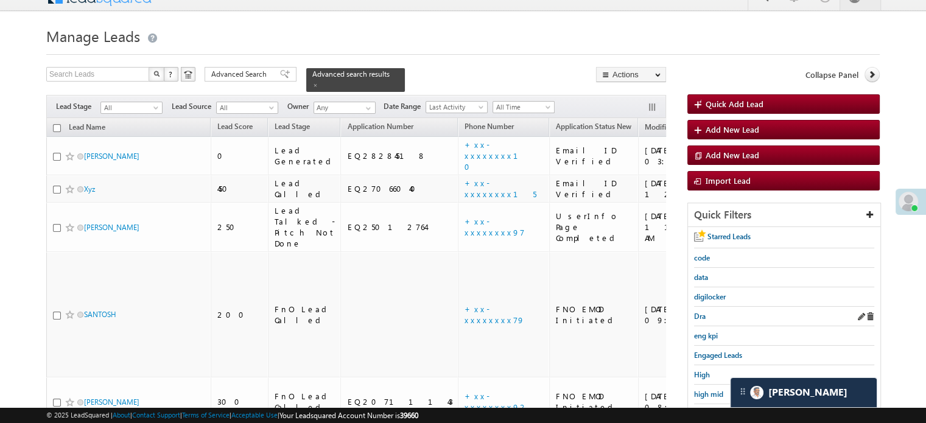
scroll to position [261, 0]
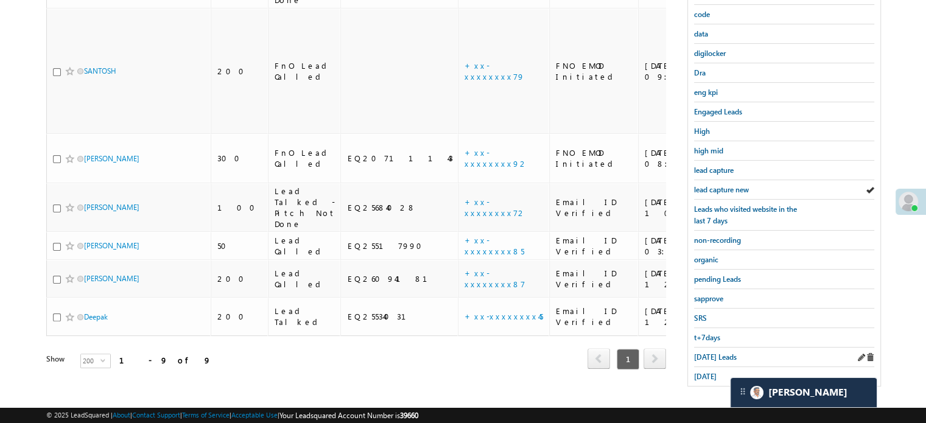
click at [710, 359] on div "[DATE] Leads" at bounding box center [784, 357] width 180 height 19
click at [710, 353] on span "[DATE] Leads" at bounding box center [715, 357] width 43 height 9
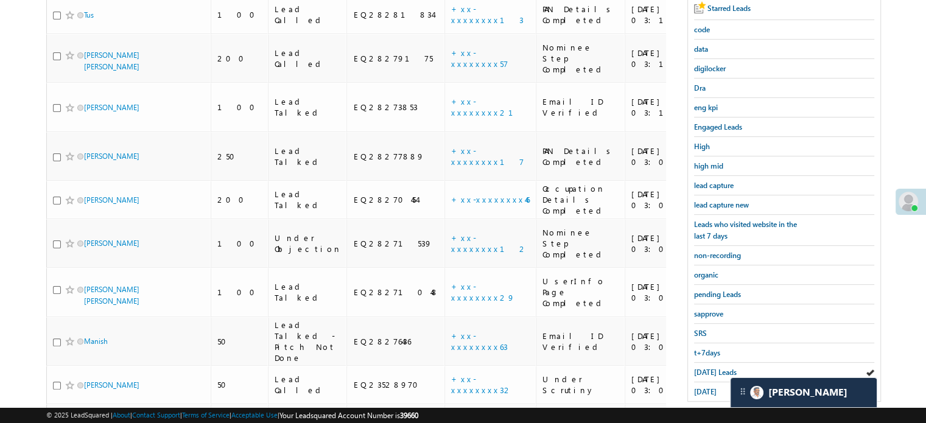
scroll to position [241, 0]
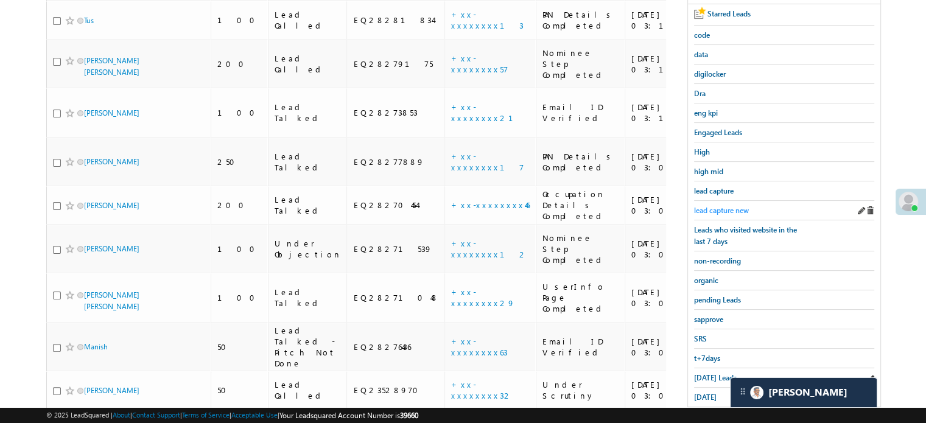
click at [731, 206] on span "lead capture new" at bounding box center [721, 210] width 55 height 9
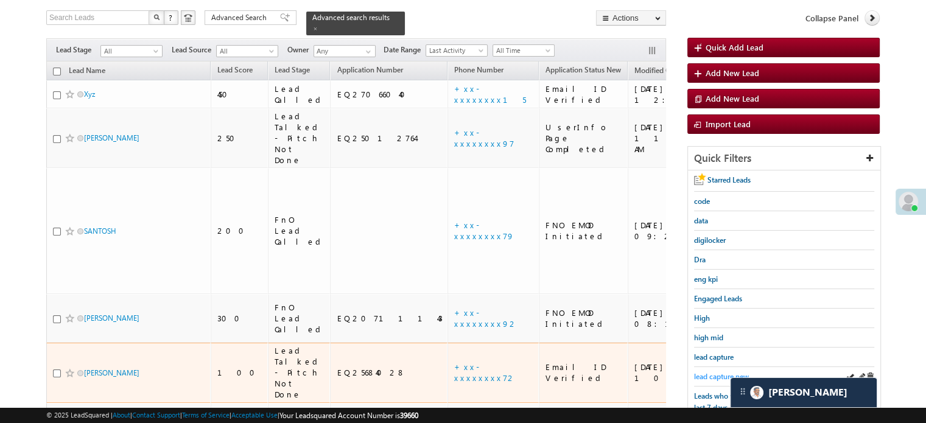
scroll to position [119, 0]
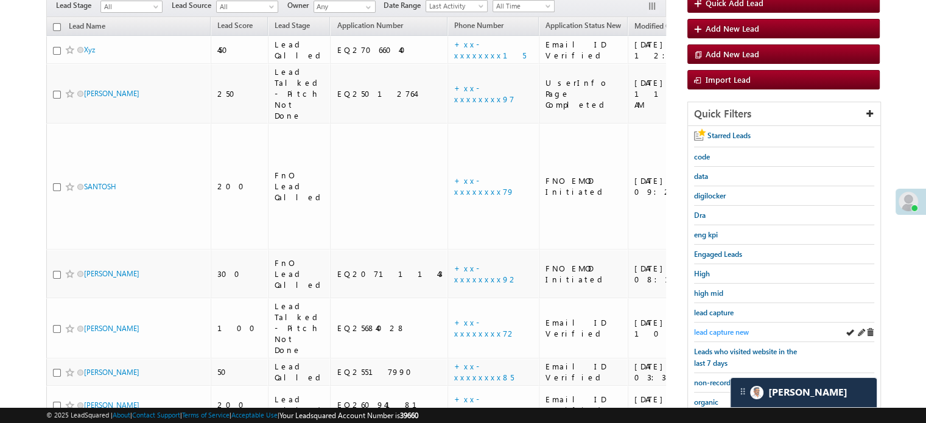
click at [724, 328] on span "lead capture new" at bounding box center [721, 332] width 55 height 9
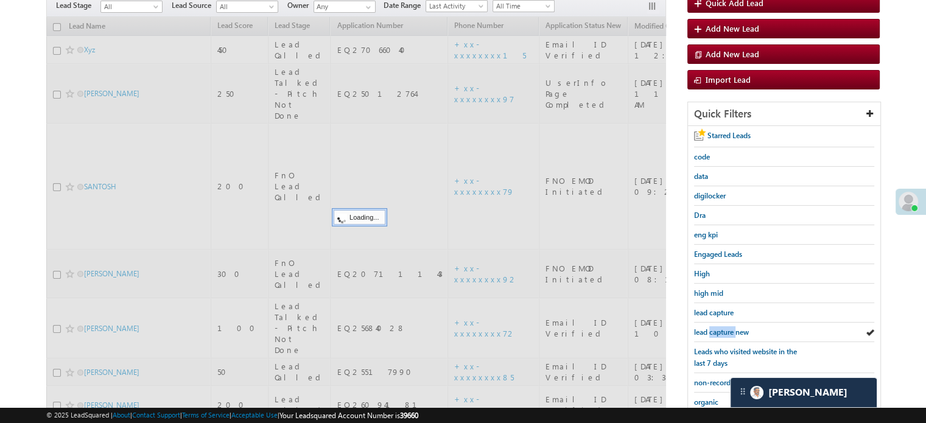
click at [724, 329] on span "lead capture new" at bounding box center [721, 332] width 55 height 9
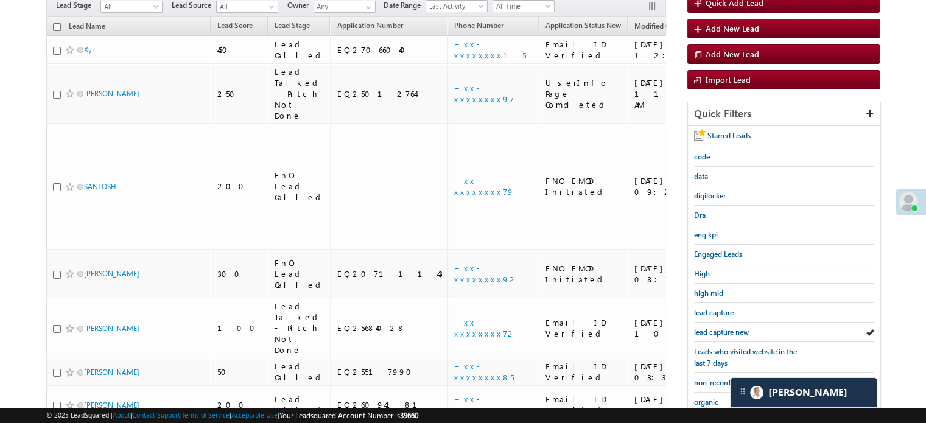
click at [724, 329] on span "lead capture new" at bounding box center [721, 332] width 55 height 9
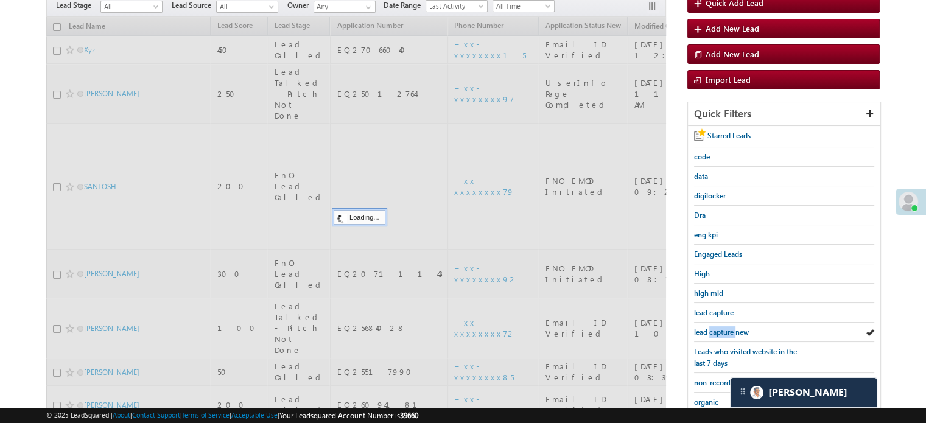
click at [724, 329] on span "lead capture new" at bounding box center [721, 332] width 55 height 9
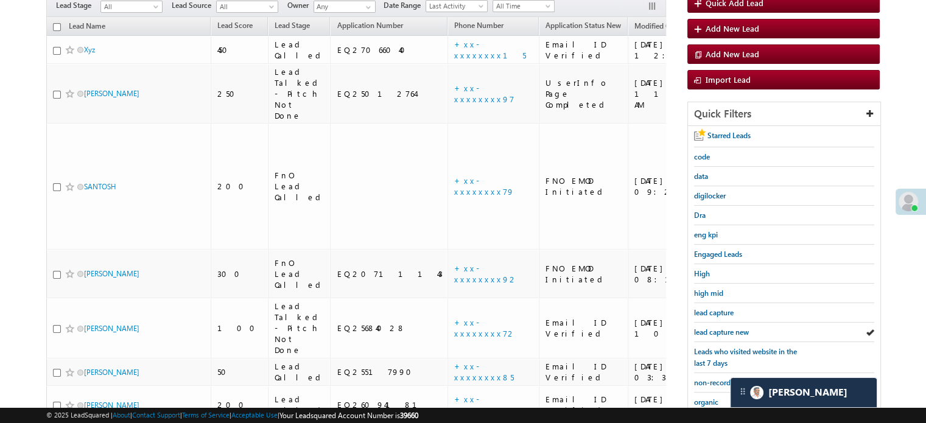
click at [724, 329] on span "lead capture new" at bounding box center [721, 332] width 55 height 9
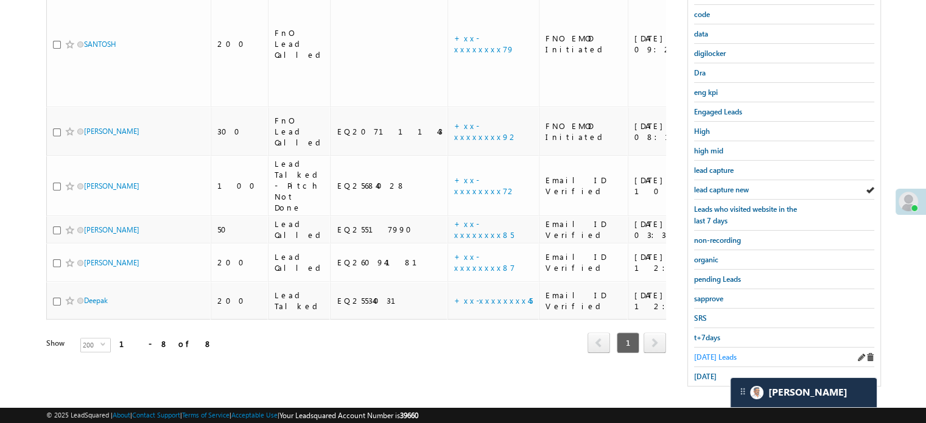
click at [710, 353] on span "[DATE] Leads" at bounding box center [715, 357] width 43 height 9
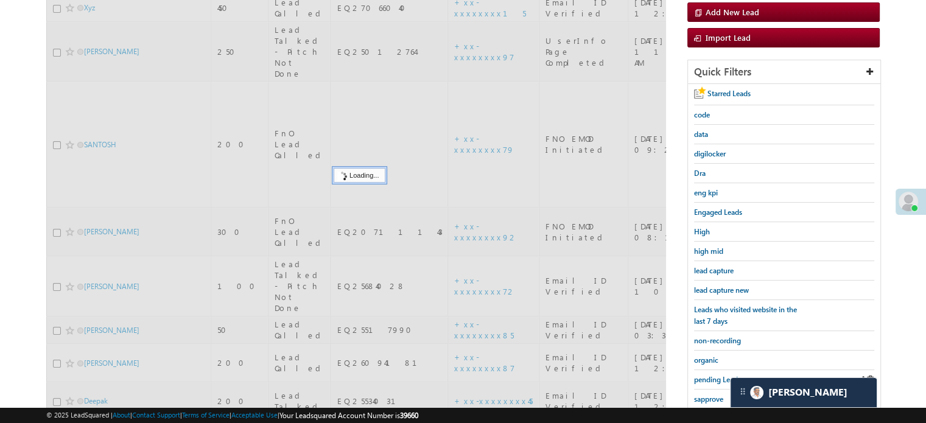
scroll to position [139, 0]
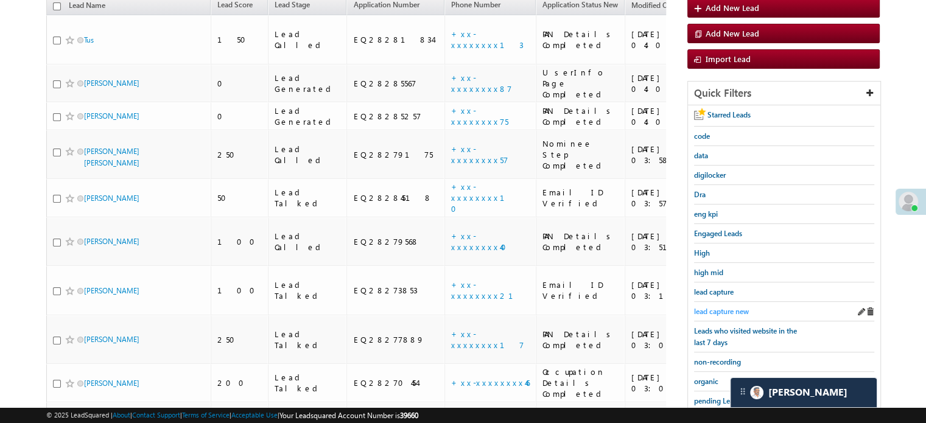
click at [721, 308] on span "lead capture new" at bounding box center [721, 311] width 55 height 9
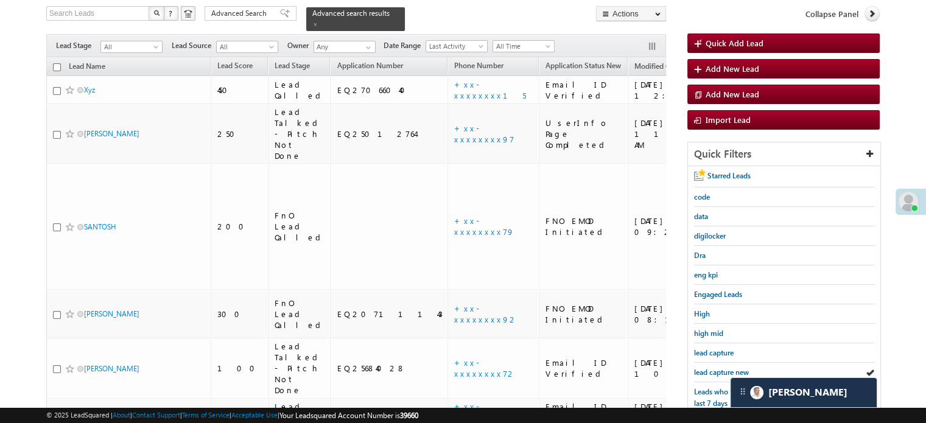
scroll to position [261, 0]
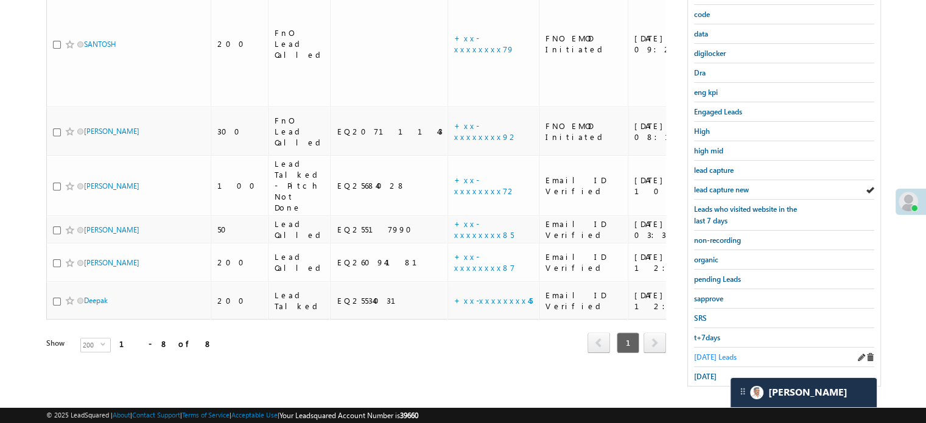
click at [709, 353] on span "[DATE] Leads" at bounding box center [715, 357] width 43 height 9
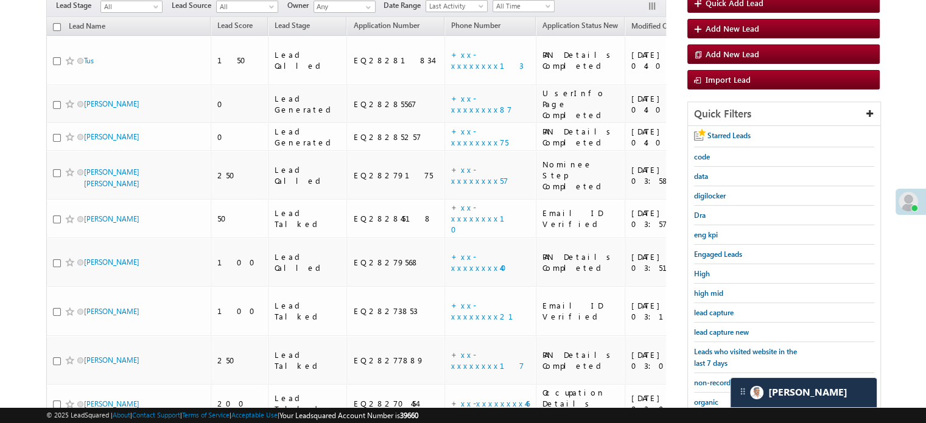
scroll to position [139, 0]
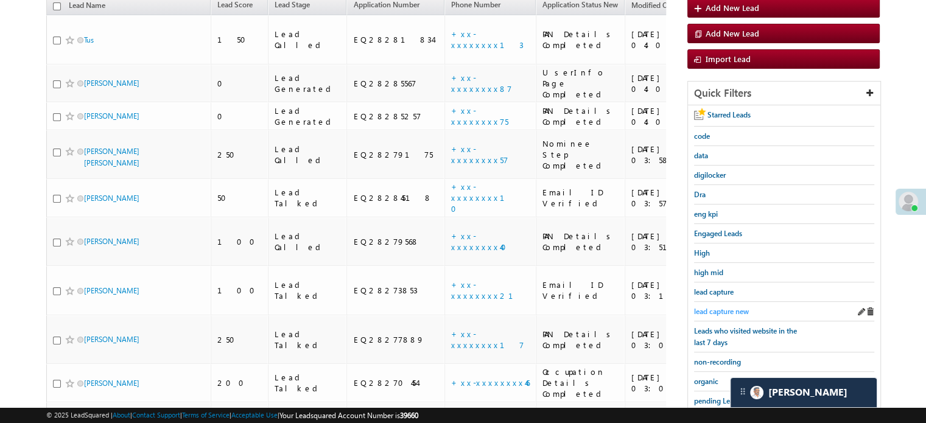
click at [723, 307] on span "lead capture new" at bounding box center [721, 311] width 55 height 9
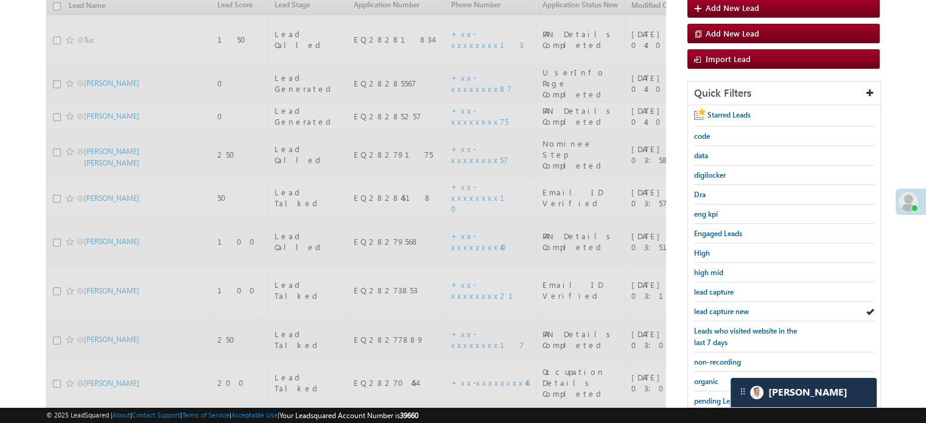
click at [723, 307] on span "lead capture new" at bounding box center [721, 311] width 55 height 9
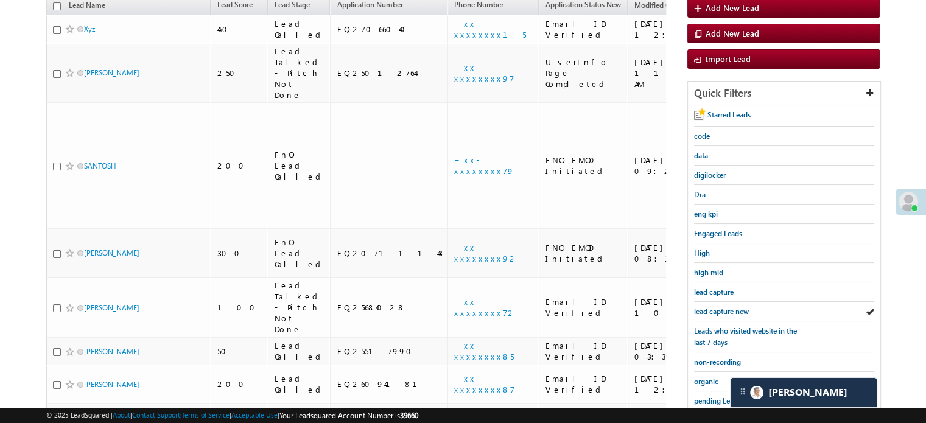
click at [723, 307] on span "lead capture new" at bounding box center [721, 311] width 55 height 9
click at [717, 307] on span "lead capture new" at bounding box center [721, 311] width 55 height 9
click at [716, 309] on span "lead capture new" at bounding box center [721, 311] width 55 height 9
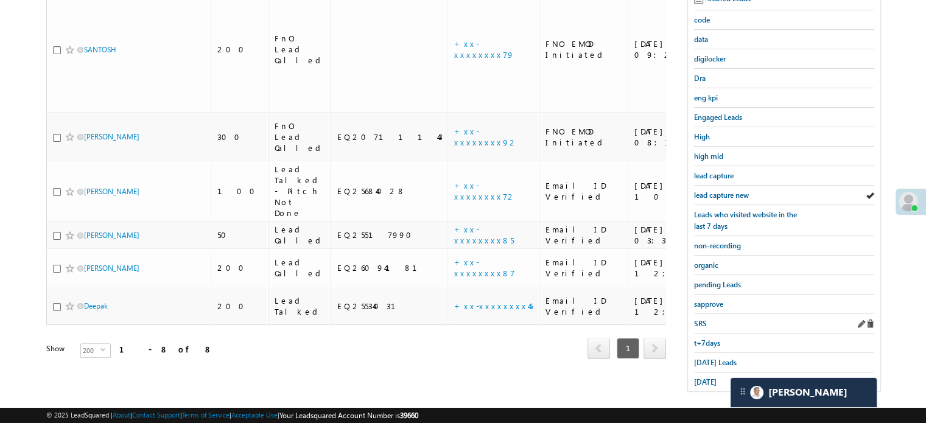
scroll to position [261, 0]
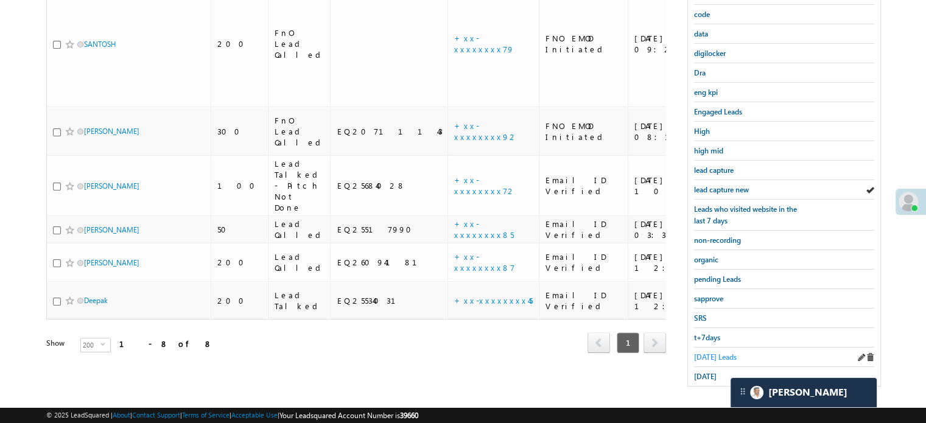
click at [709, 353] on span "[DATE] Leads" at bounding box center [715, 357] width 43 height 9
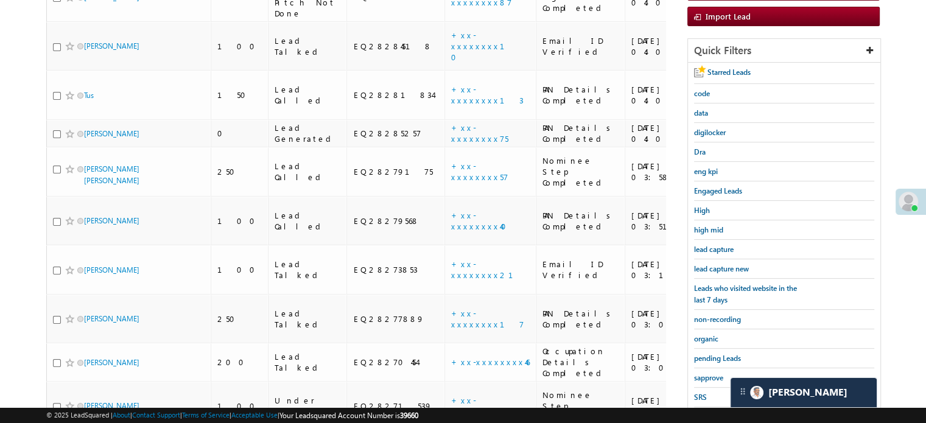
scroll to position [200, 0]
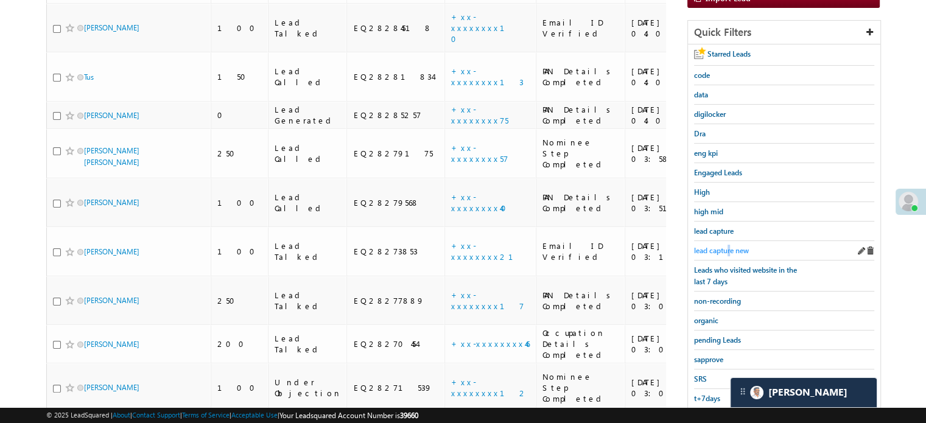
click at [729, 245] on link "lead capture new" at bounding box center [721, 251] width 55 height 12
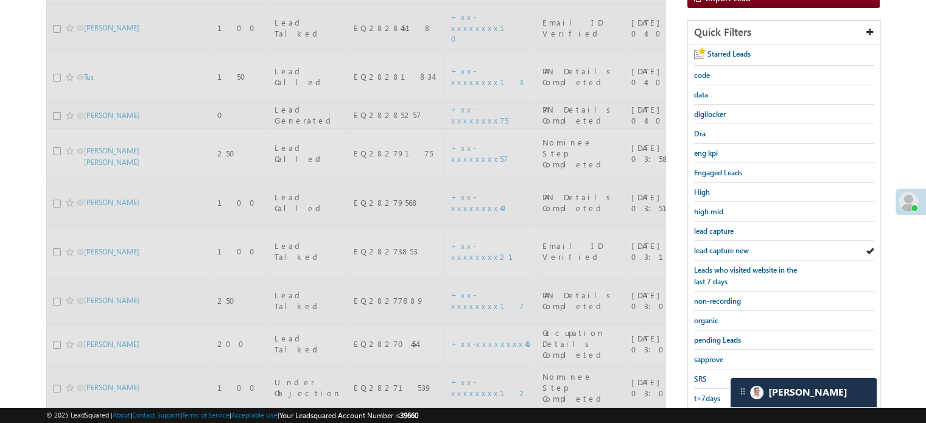
click at [730, 246] on span "lead capture new" at bounding box center [721, 250] width 55 height 9
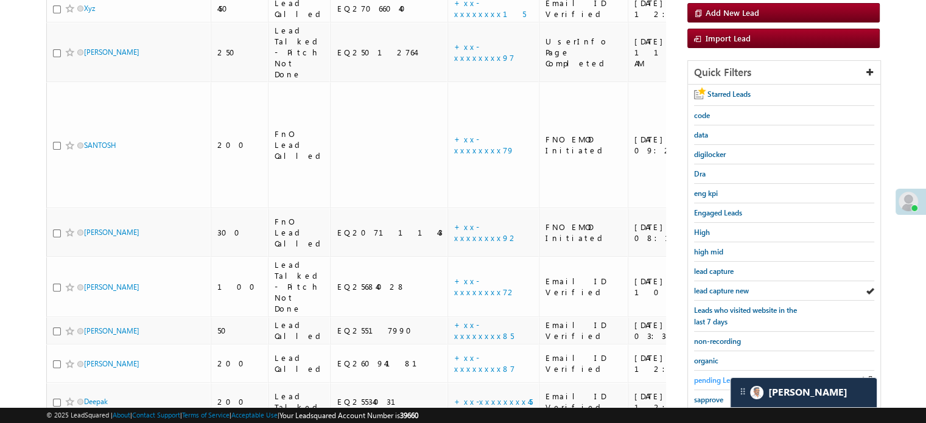
scroll to position [261, 0]
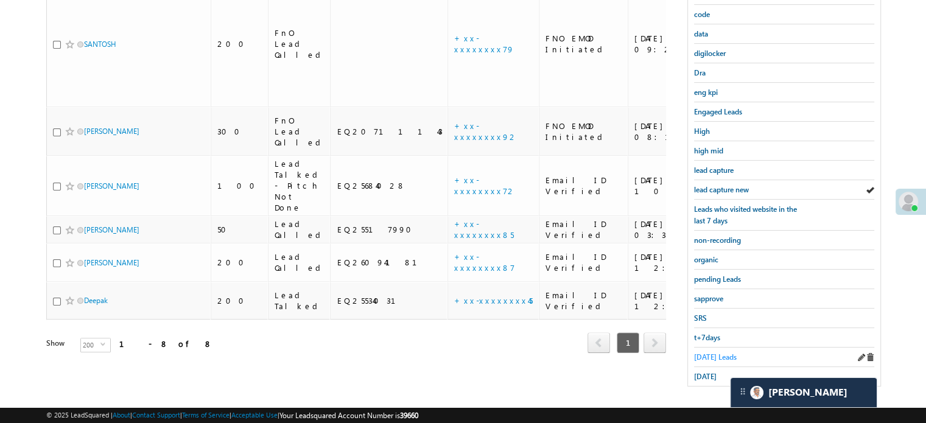
click at [723, 353] on span "[DATE] Leads" at bounding box center [715, 357] width 43 height 9
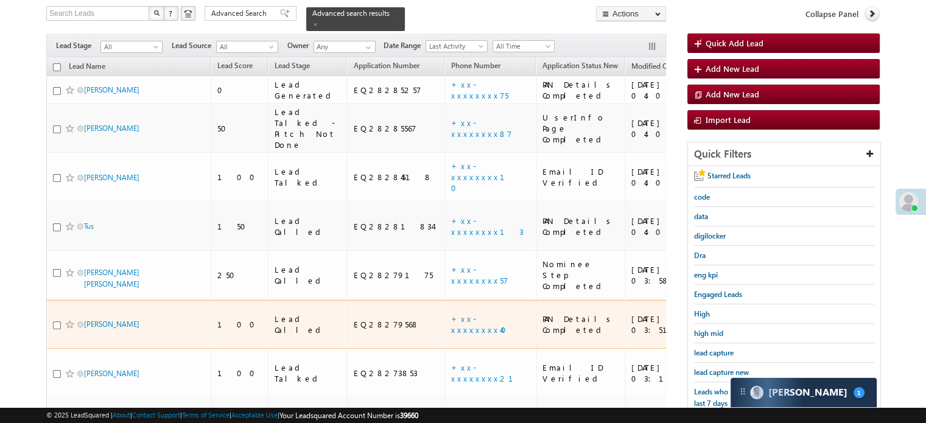
scroll to position [200, 0]
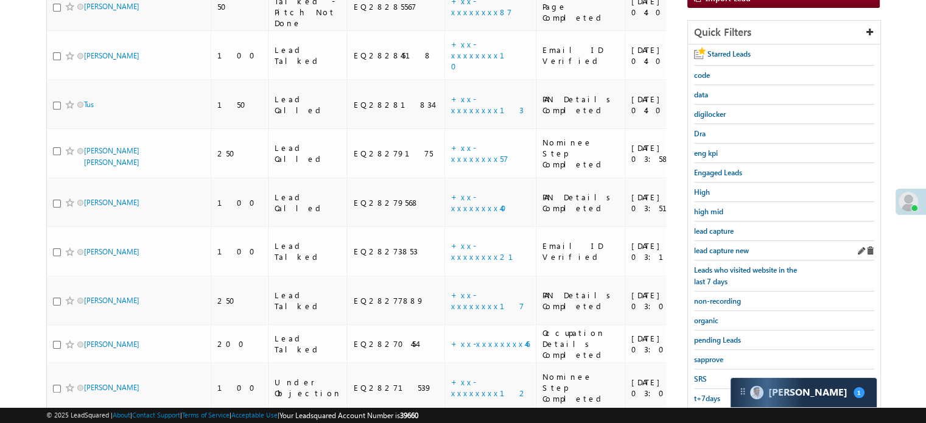
click at [721, 255] on div "lead capture new" at bounding box center [784, 250] width 180 height 19
click at [719, 248] on span "lead capture new" at bounding box center [721, 250] width 55 height 9
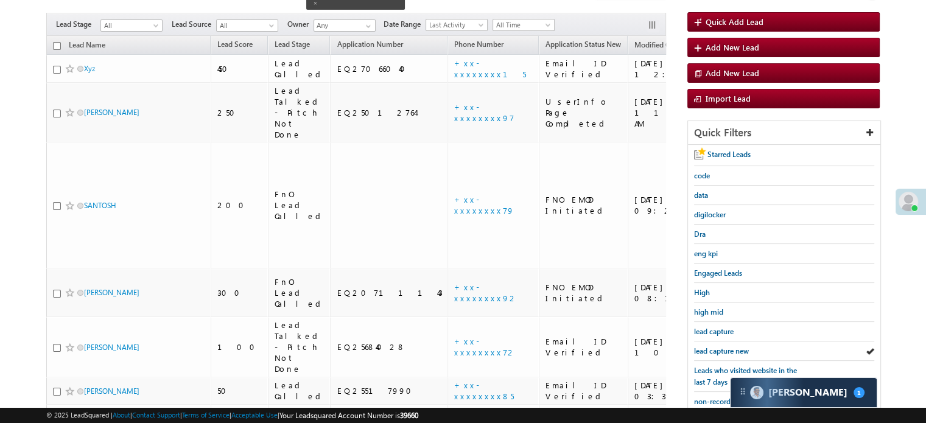
scroll to position [79, 0]
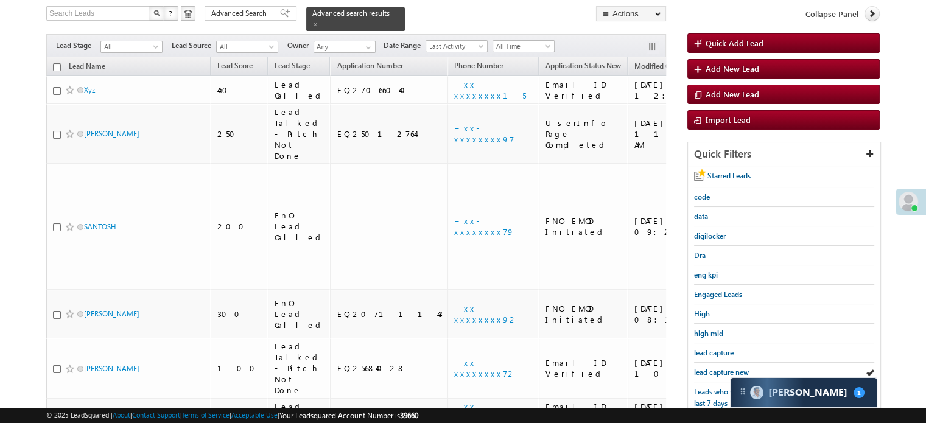
click at [733, 368] on span "lead capture new" at bounding box center [721, 372] width 55 height 9
